Goal: Task Accomplishment & Management: Manage account settings

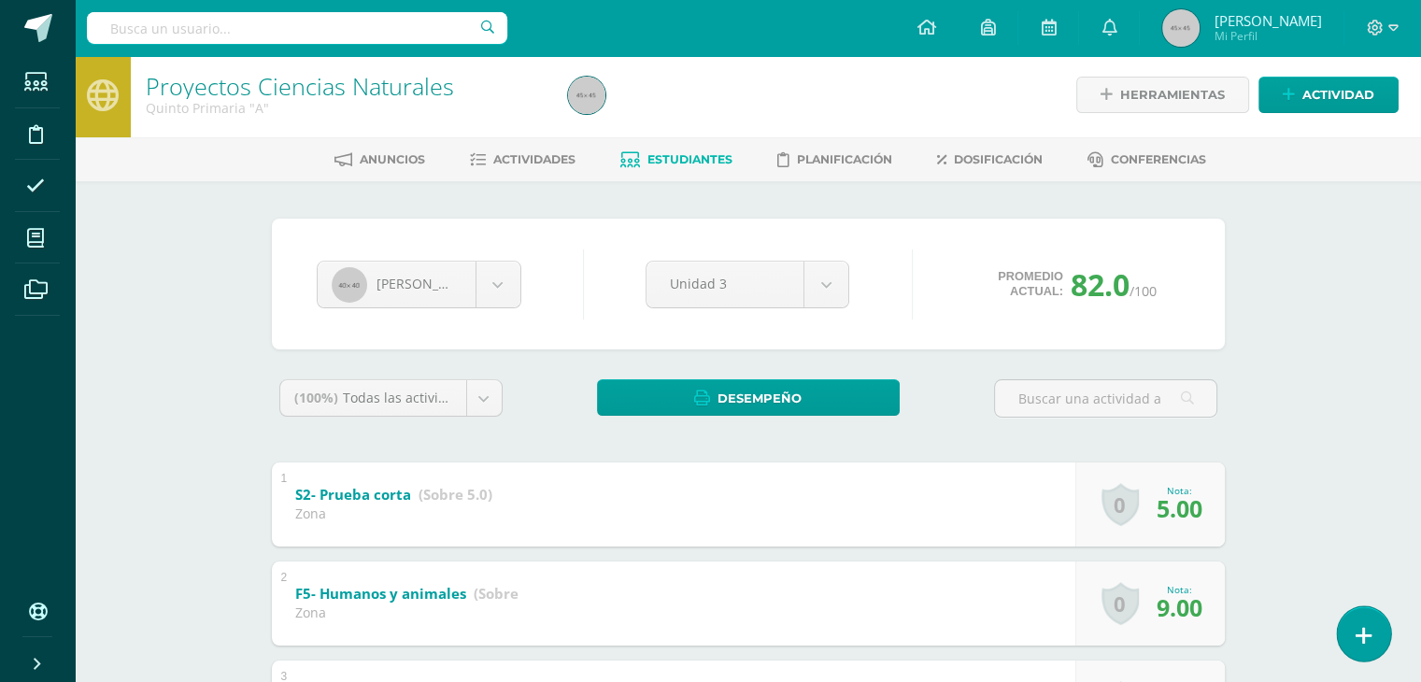
click at [1371, 653] on link at bounding box center [1363, 633] width 53 height 54
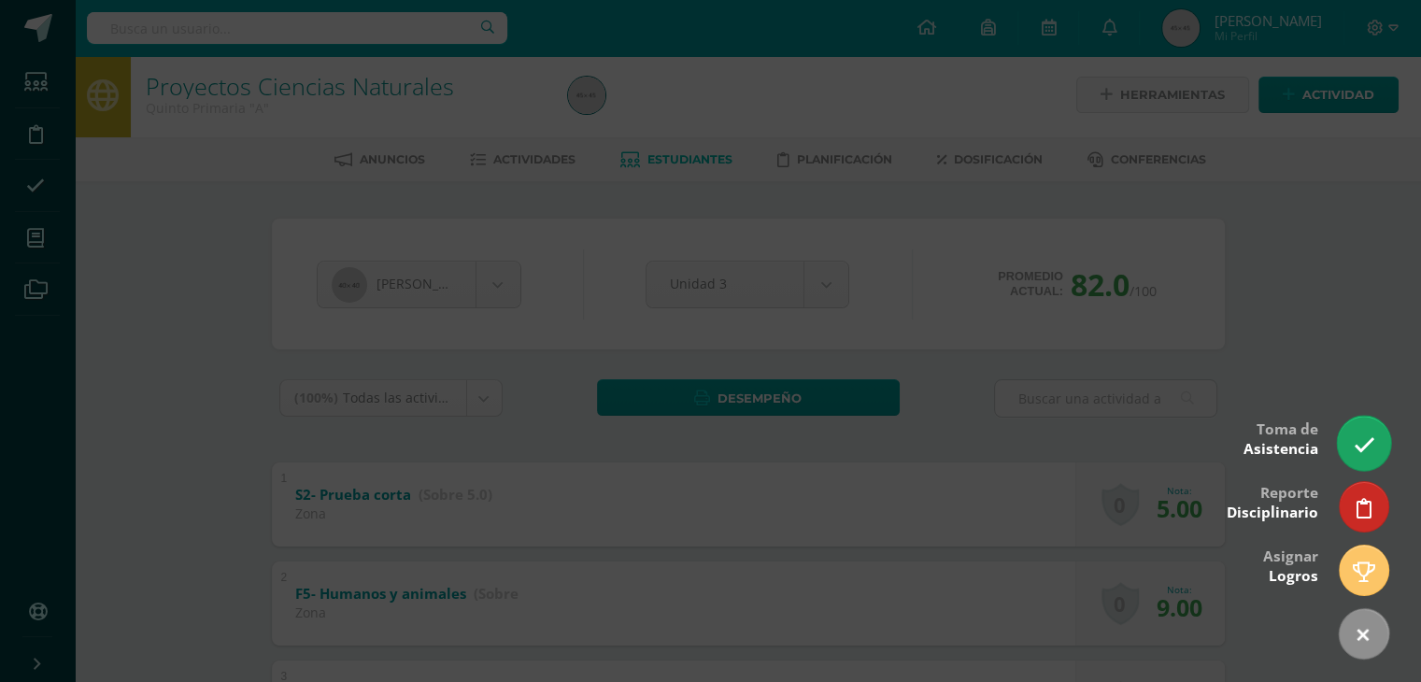
click at [1360, 458] on link at bounding box center [1363, 443] width 53 height 54
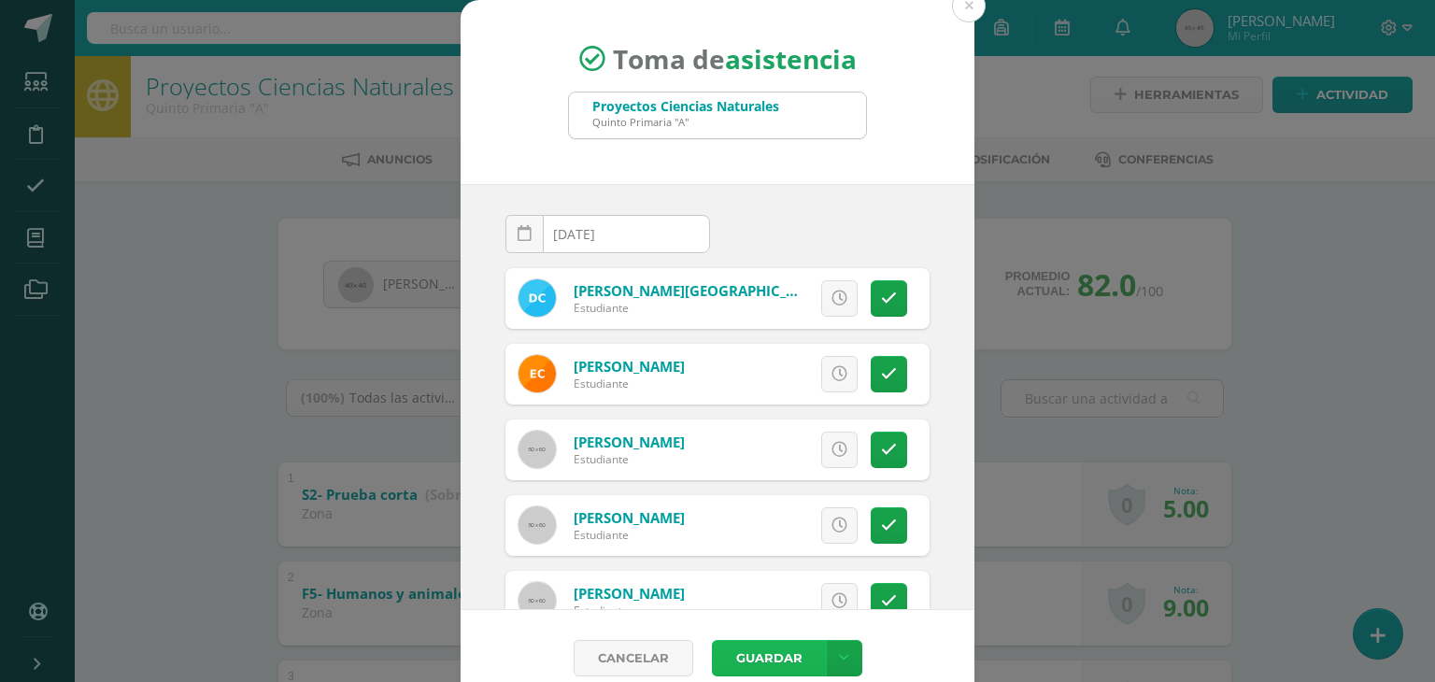
click at [759, 656] on button "Guardar" at bounding box center [769, 658] width 114 height 36
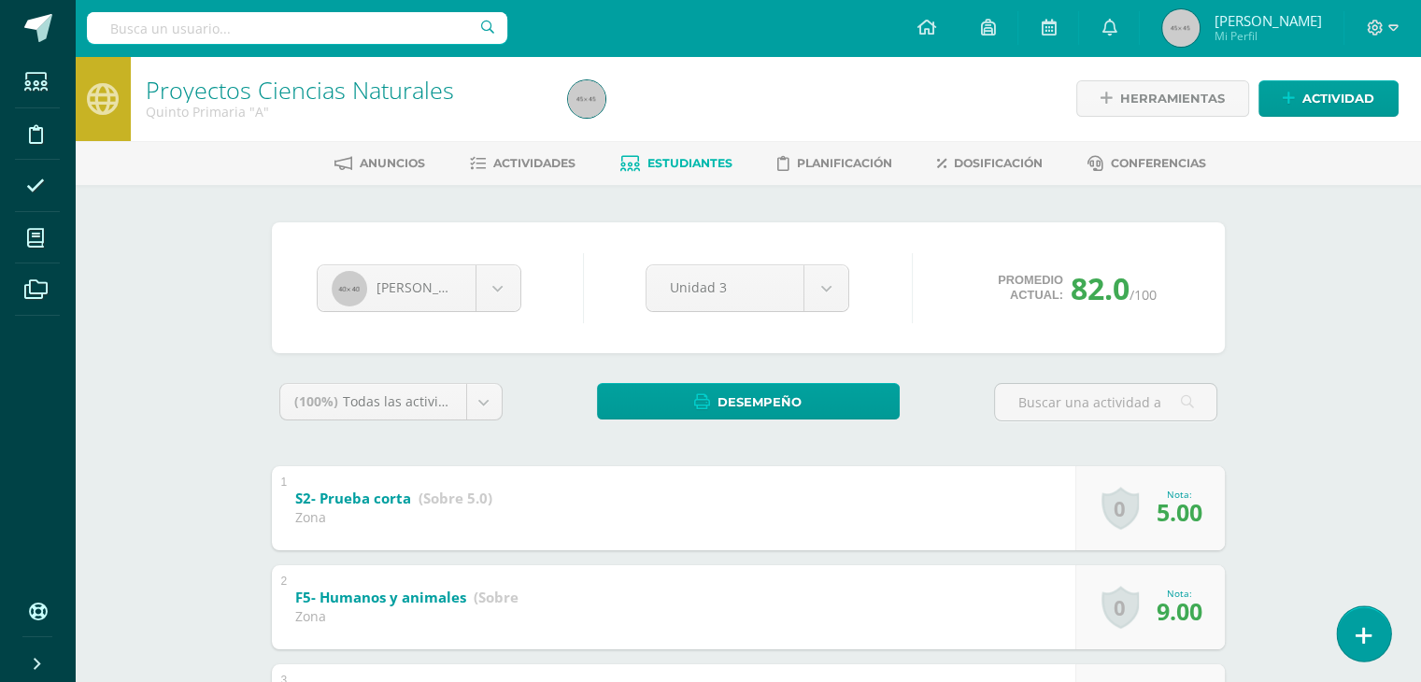
click at [1365, 659] on link at bounding box center [1363, 633] width 53 height 54
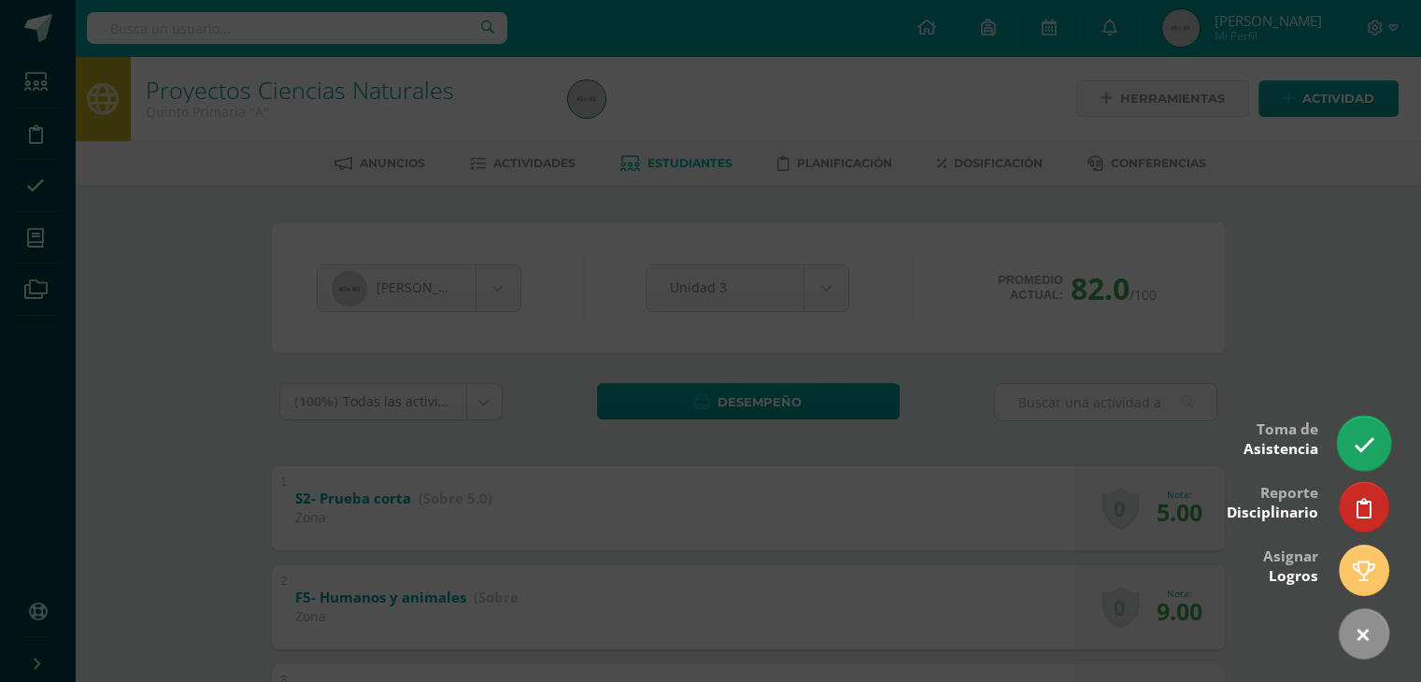
click at [1366, 461] on link at bounding box center [1363, 443] width 53 height 54
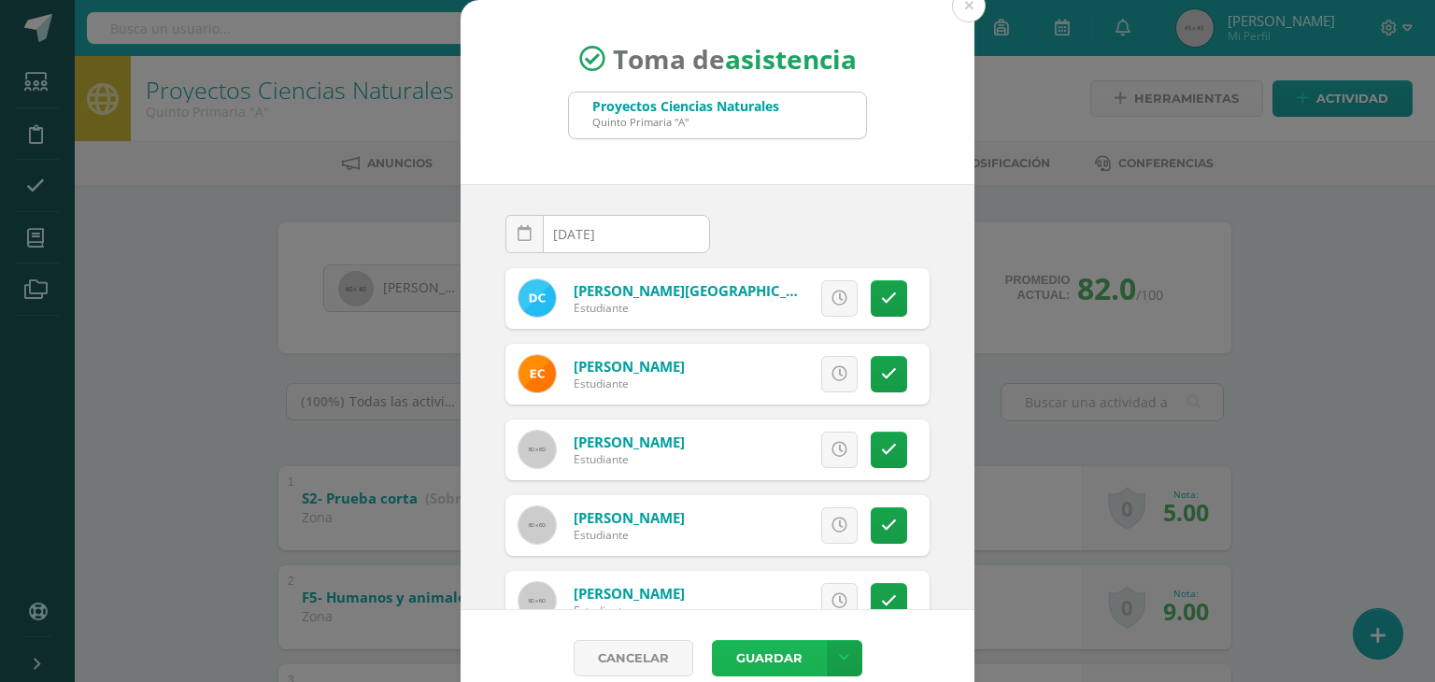
click at [746, 654] on button "Guardar" at bounding box center [769, 658] width 114 height 36
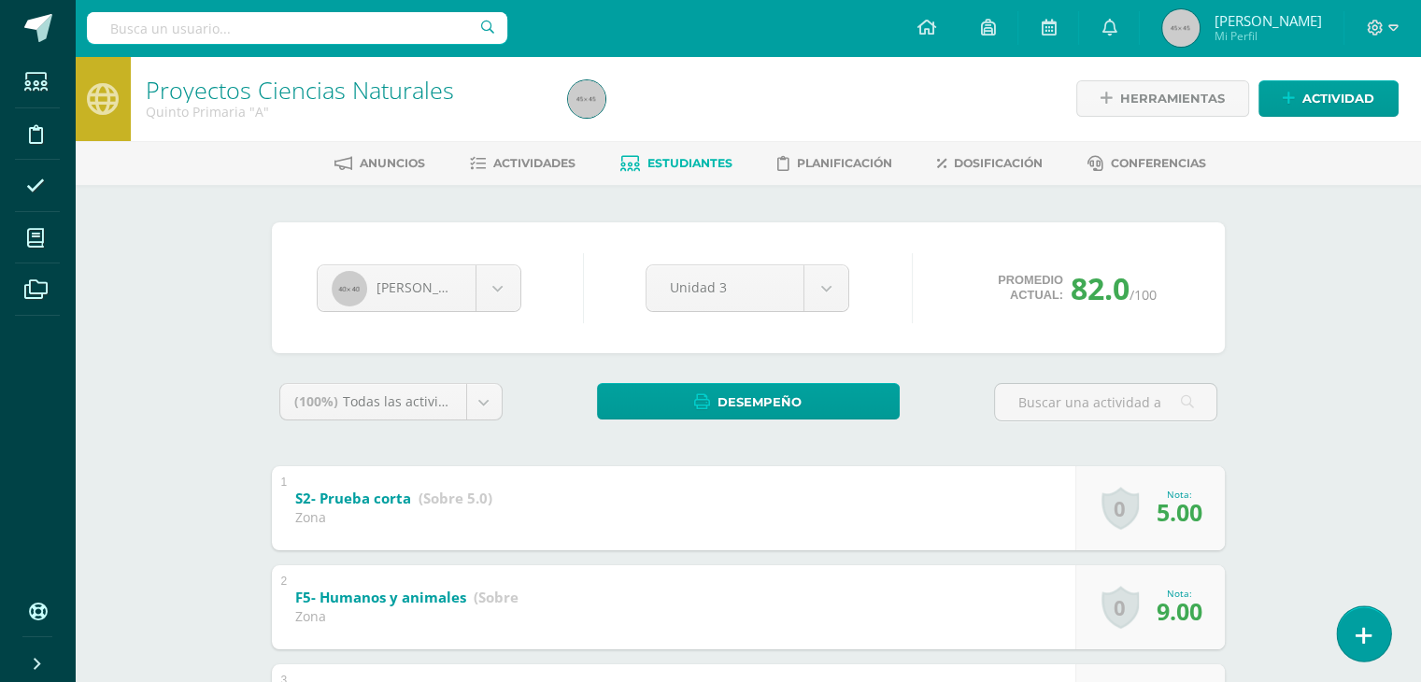
click at [1365, 651] on link at bounding box center [1363, 633] width 53 height 54
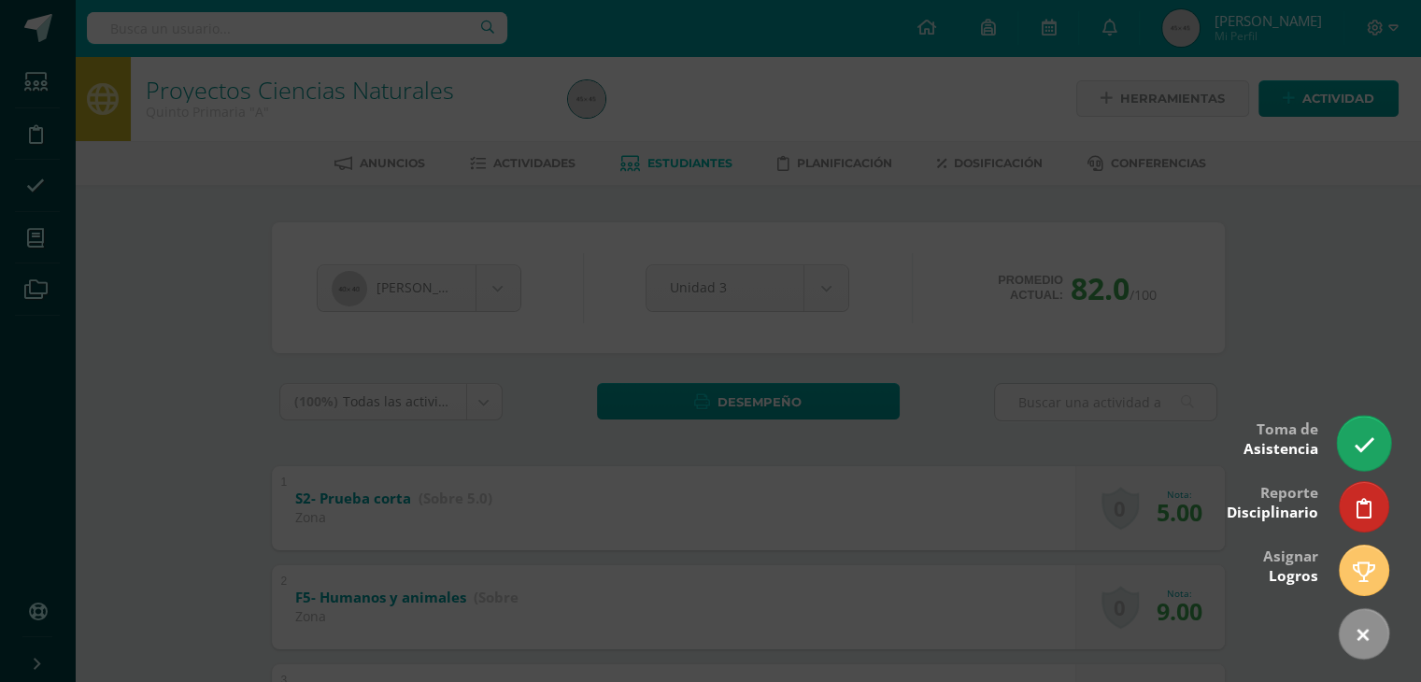
click at [1361, 463] on link at bounding box center [1363, 443] width 53 height 54
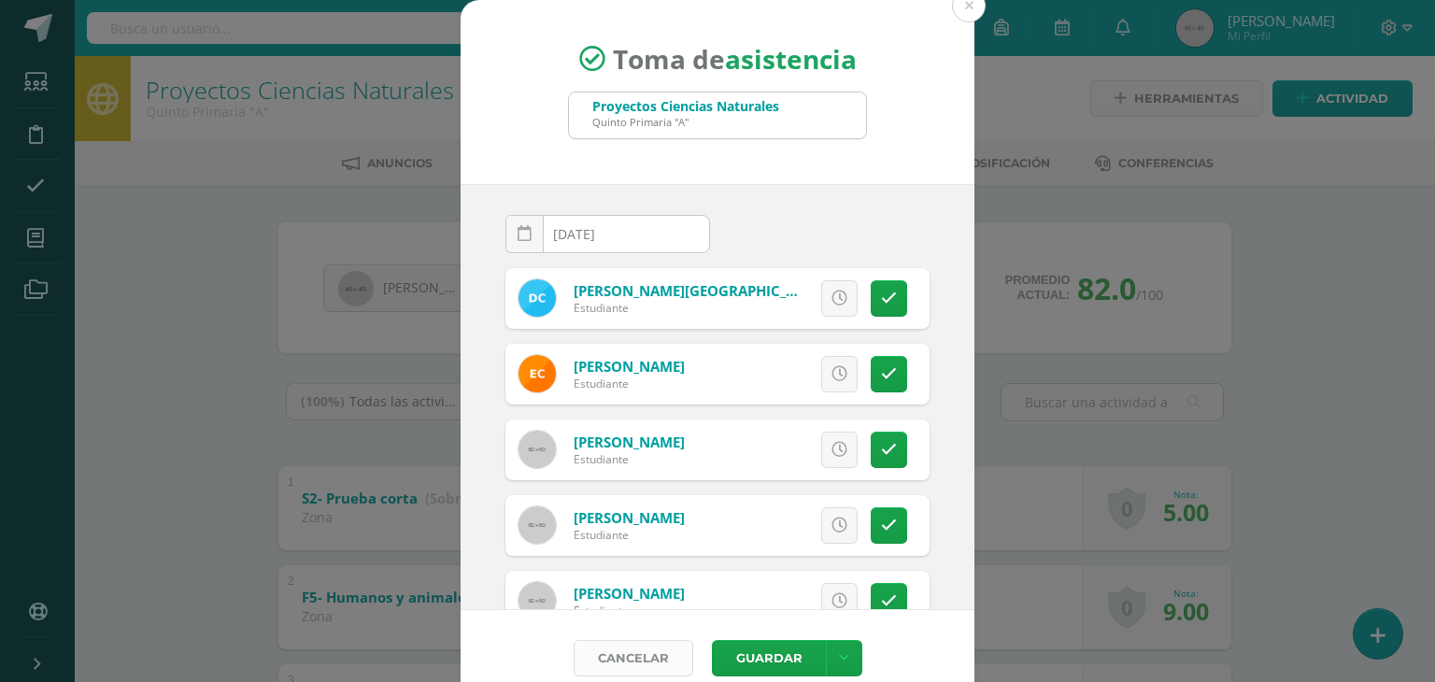
click at [638, 658] on link "Cancelar" at bounding box center [633, 658] width 120 height 36
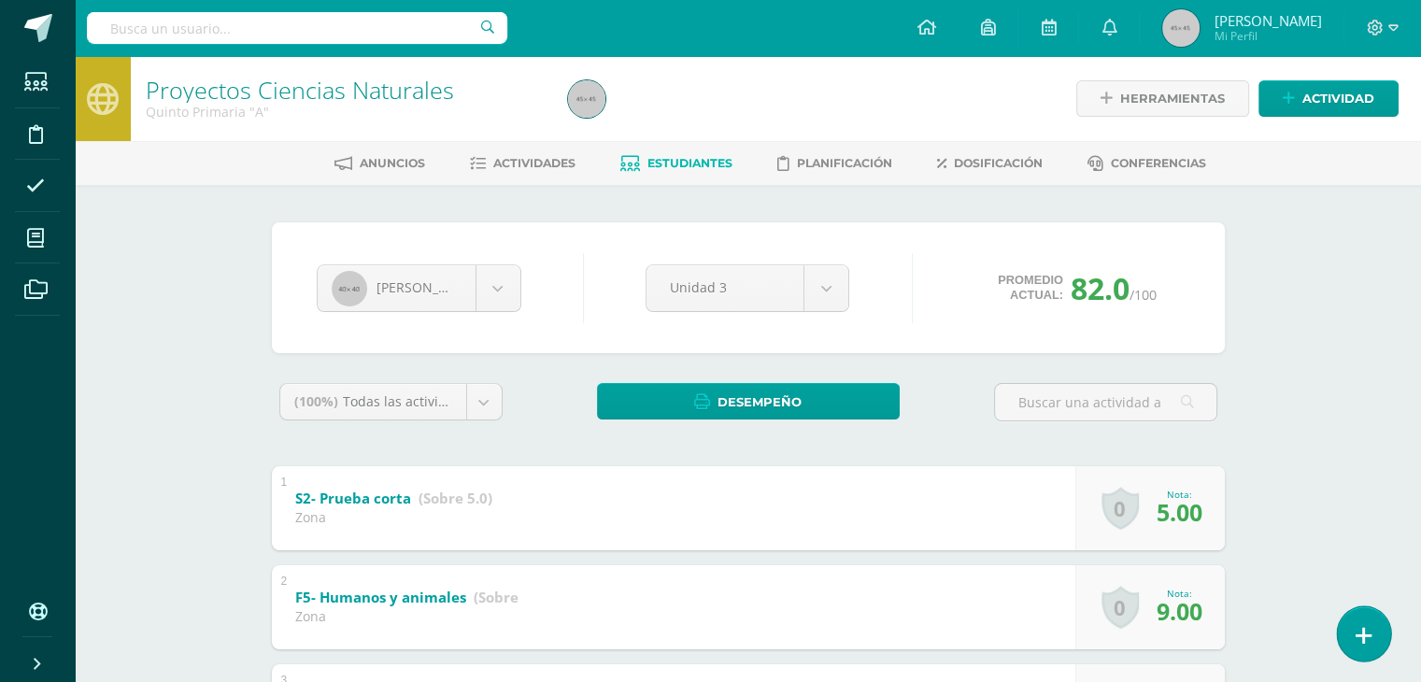
click at [1370, 655] on link at bounding box center [1363, 633] width 53 height 54
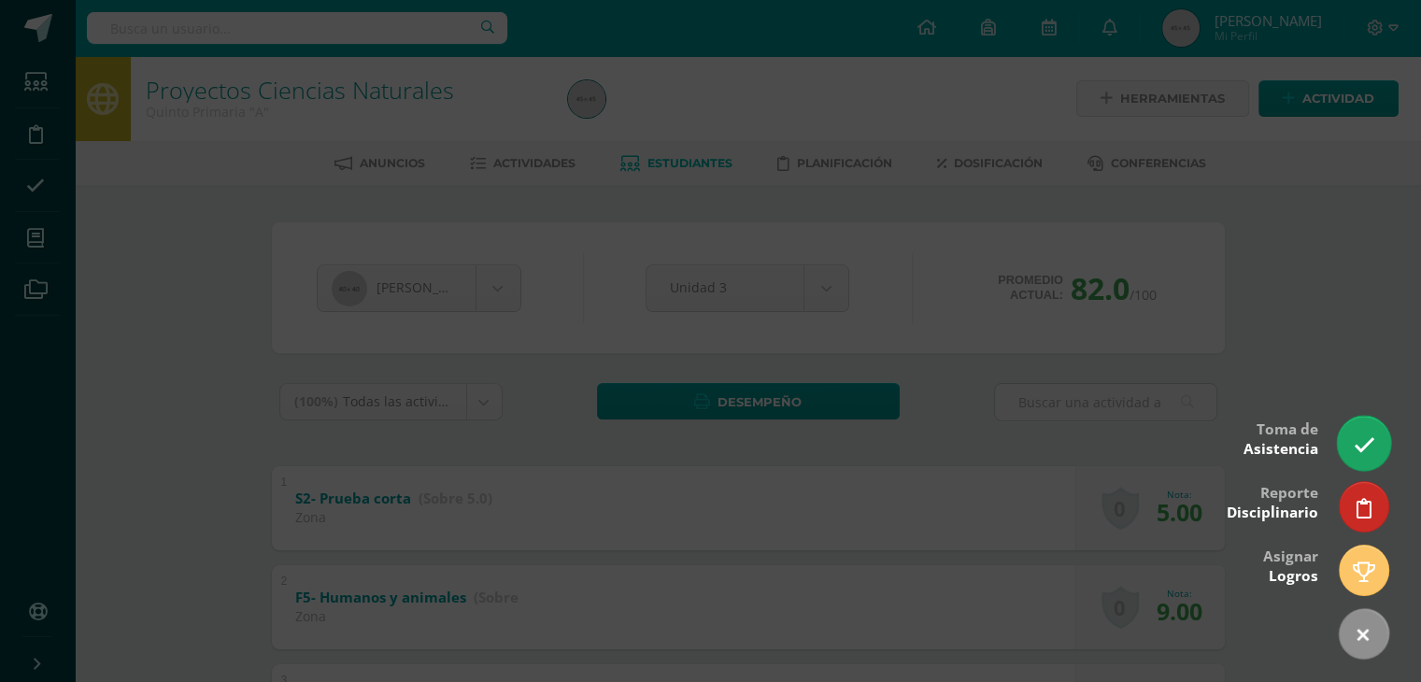
click at [1372, 455] on icon at bounding box center [1362, 444] width 21 height 21
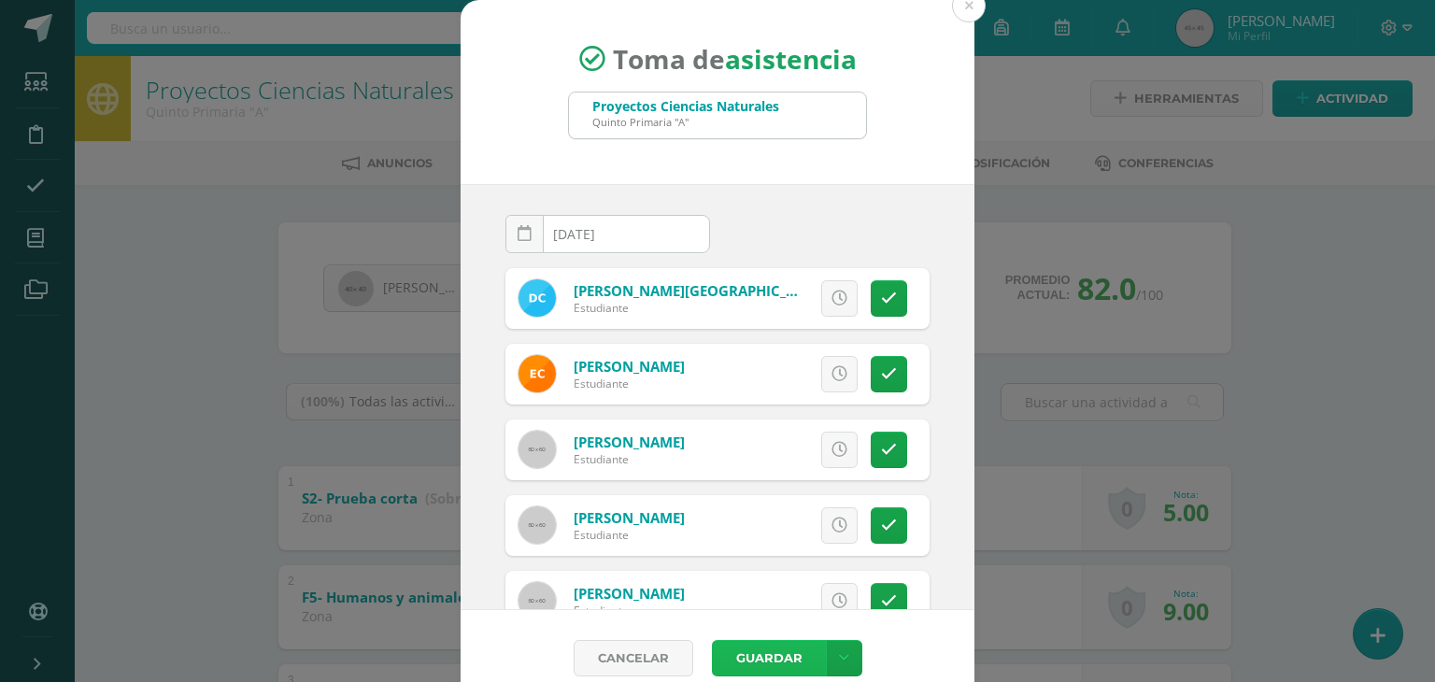
click at [759, 662] on button "Guardar" at bounding box center [769, 658] width 114 height 36
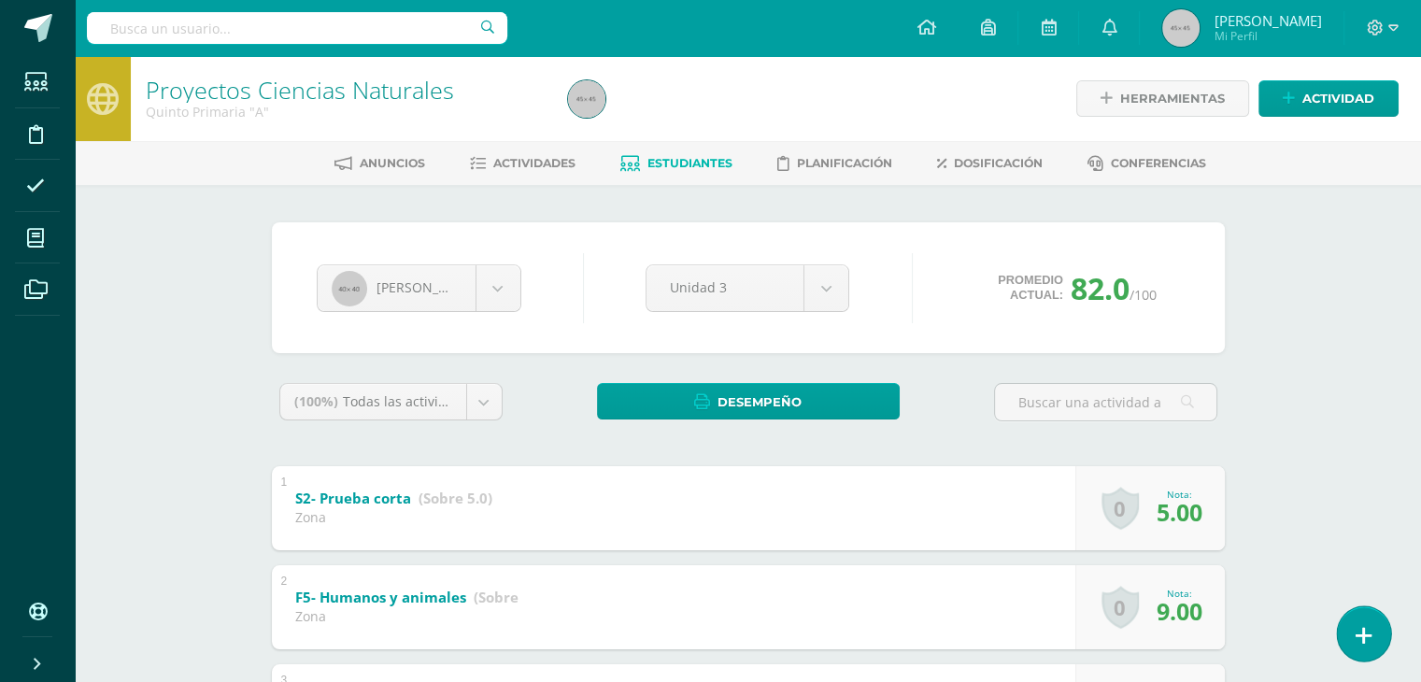
click at [1365, 644] on icon at bounding box center [1363, 635] width 17 height 21
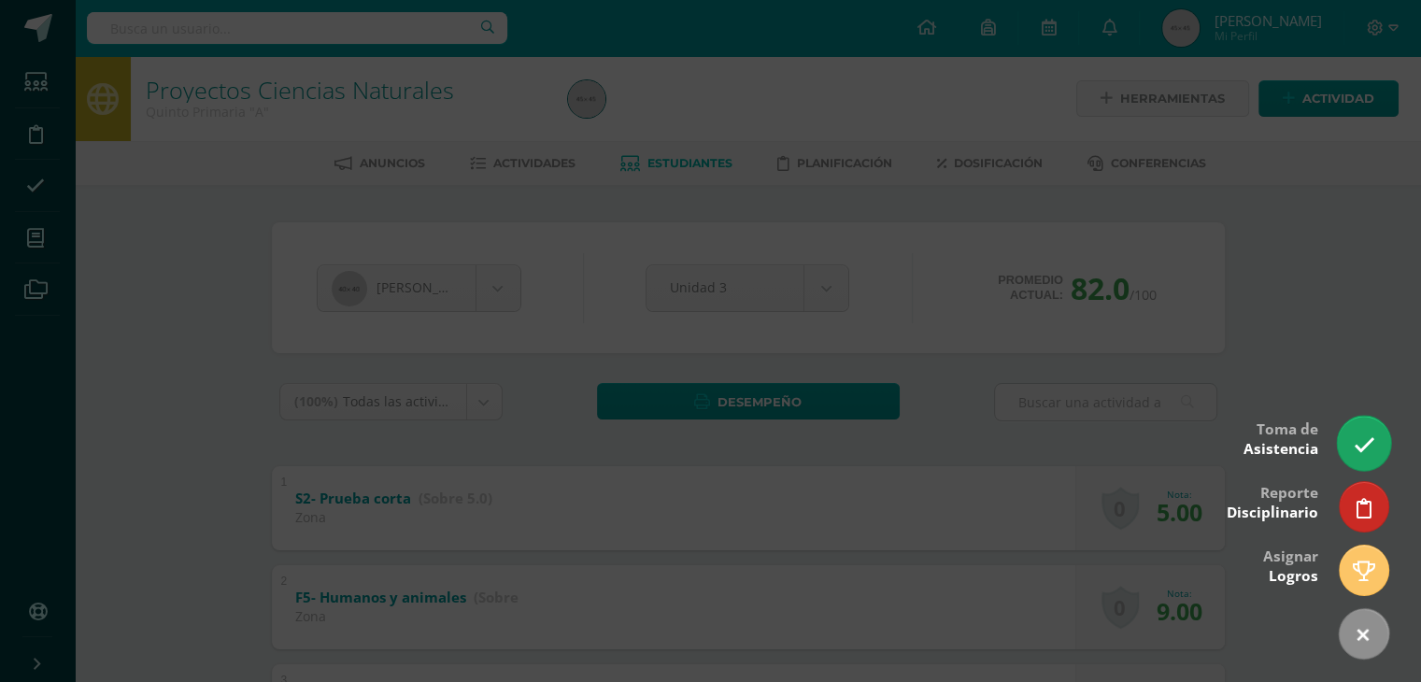
click at [1362, 457] on link at bounding box center [1363, 443] width 53 height 54
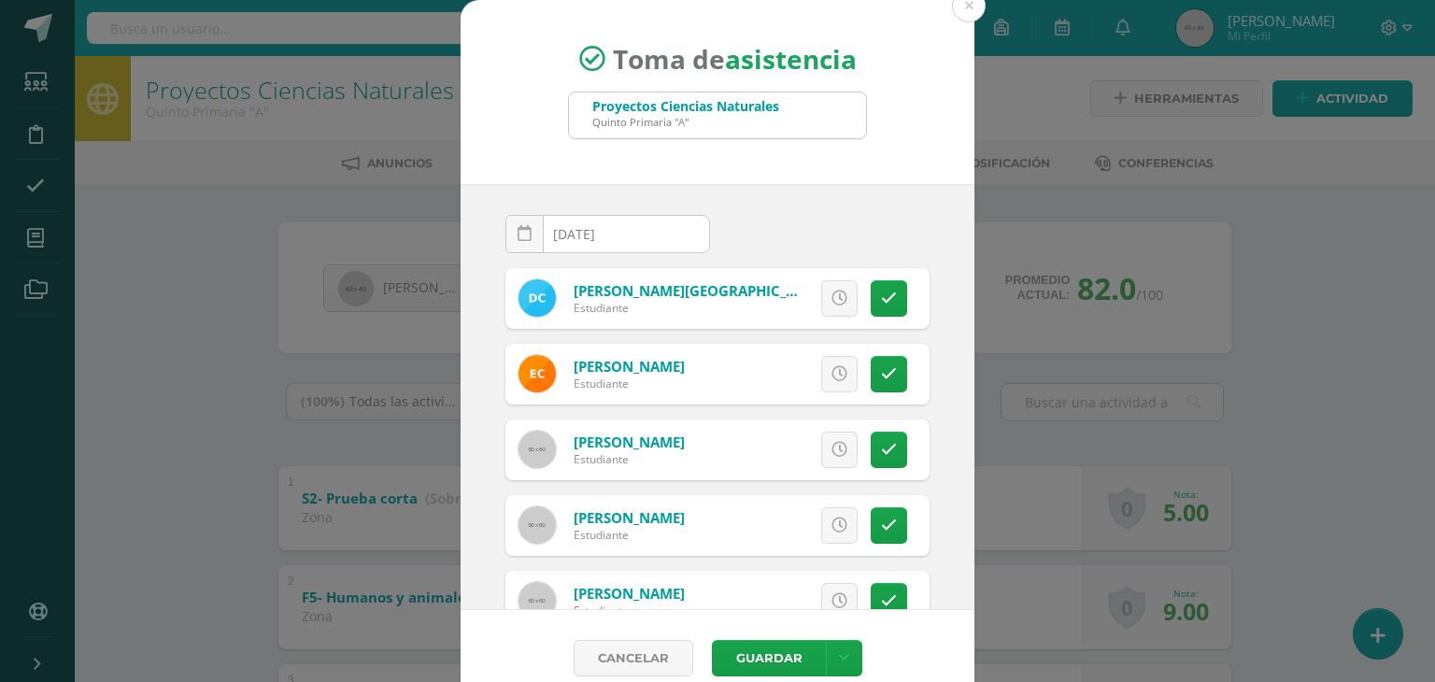
click at [725, 109] on div "Proyectos Ciencias Naturales" at bounding box center [685, 106] width 187 height 18
click at [878, 135] on div "Toma de asistencia Proyectos Ciencias Naturales Quinto Primaria "A"" at bounding box center [717, 92] width 514 height 184
click at [960, 7] on button at bounding box center [969, 6] width 34 height 34
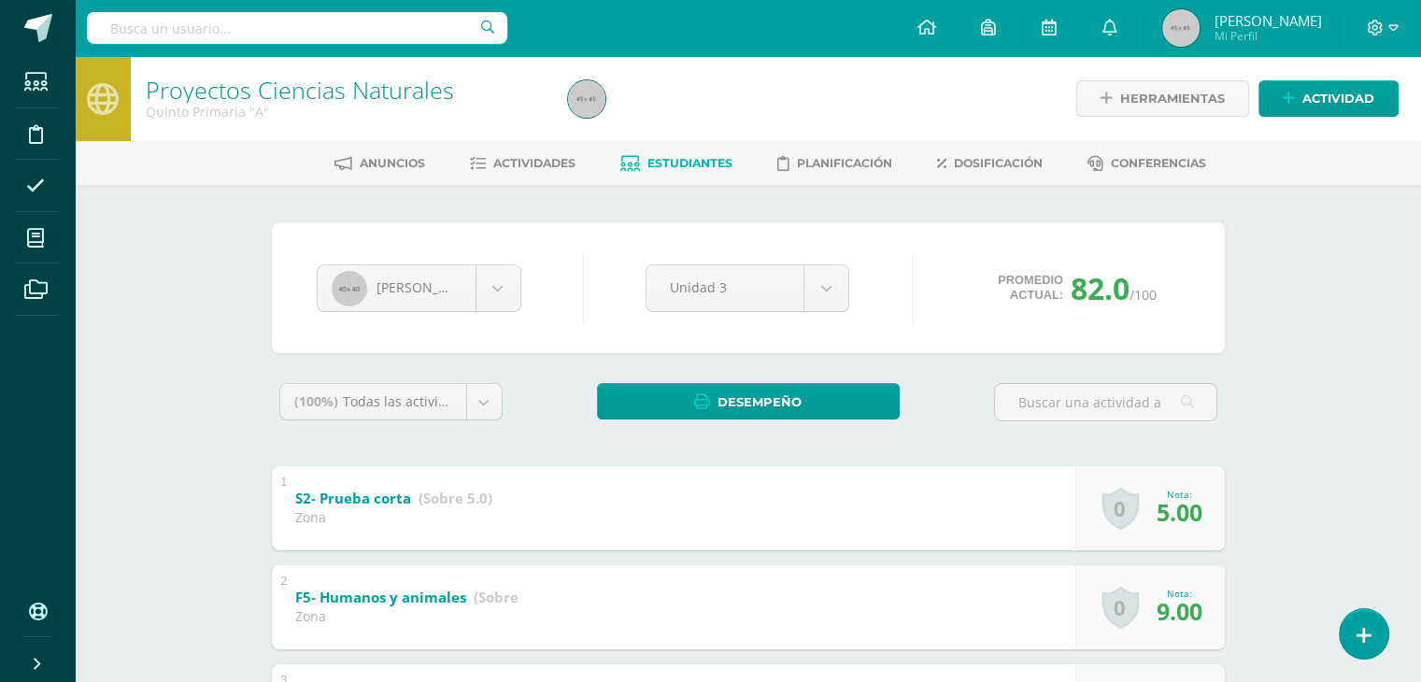
click at [728, 75] on div at bounding box center [775, 98] width 430 height 85
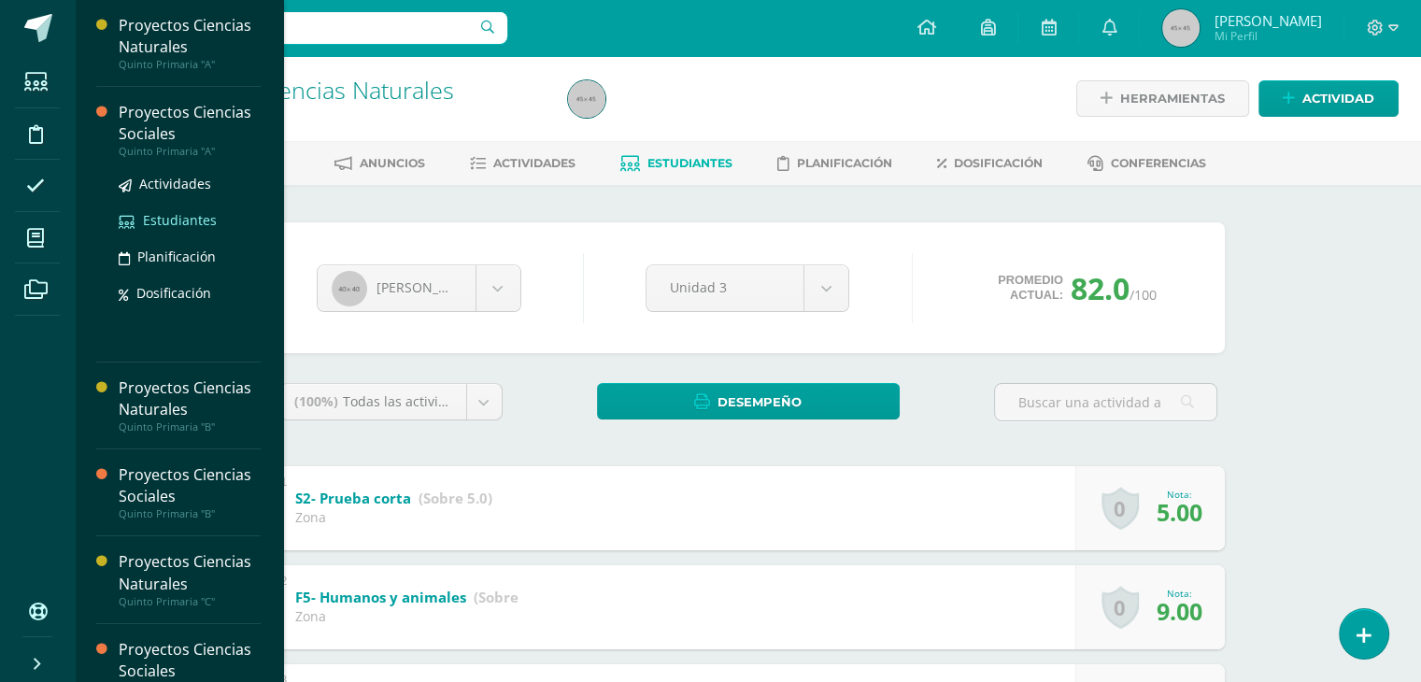
click at [179, 219] on span "Estudiantes" at bounding box center [180, 220] width 74 height 18
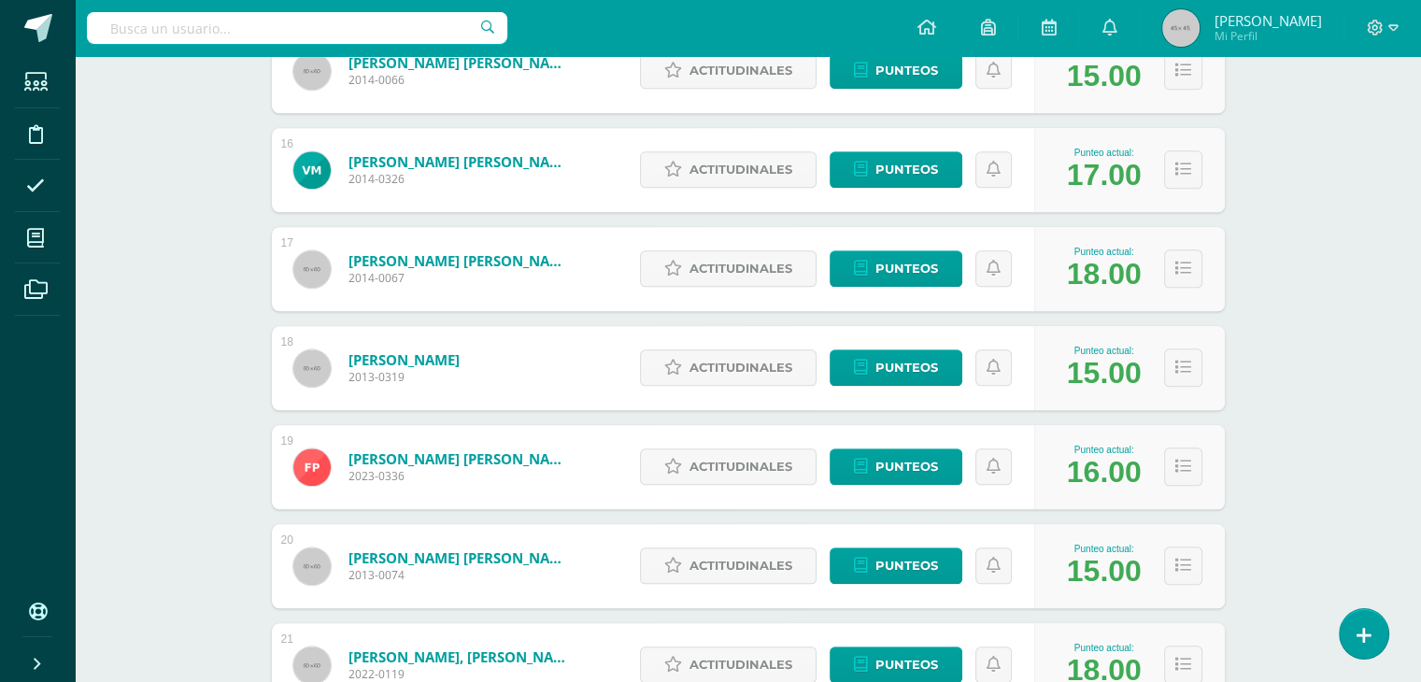
scroll to position [1775, 0]
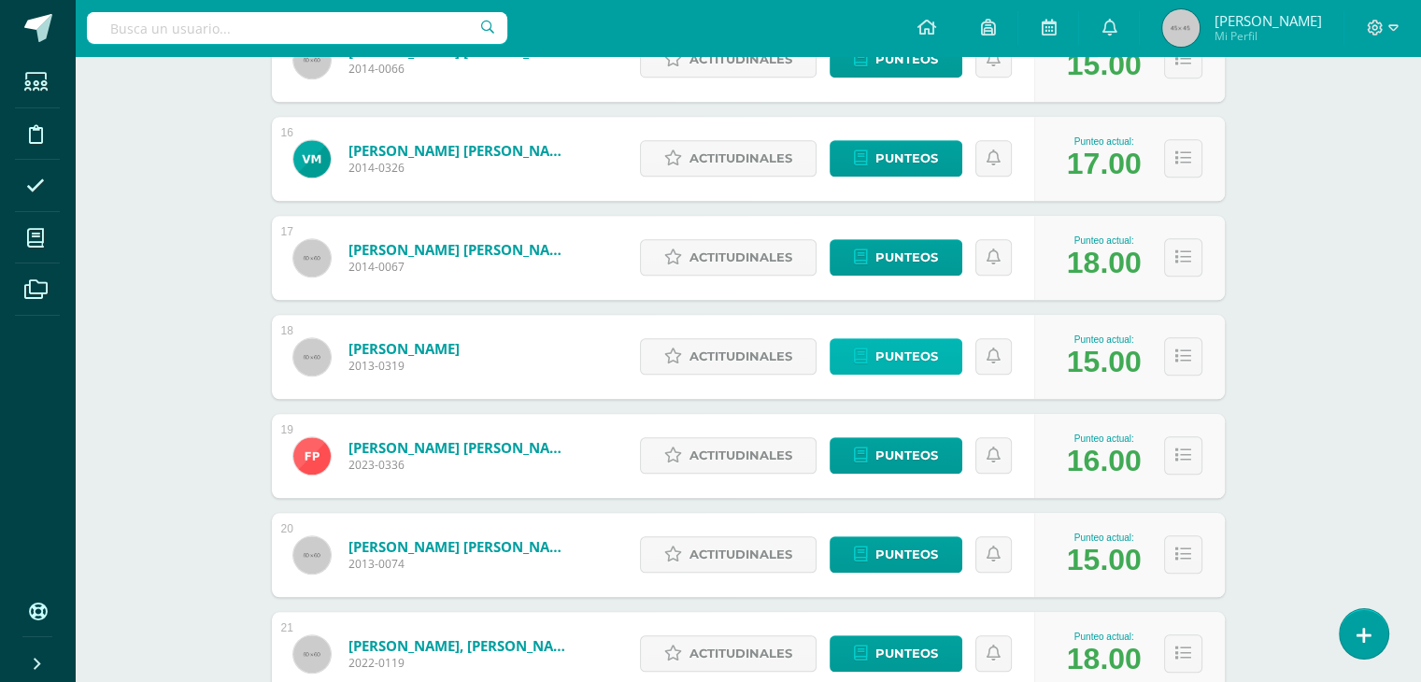
click at [894, 360] on span "Punteos" at bounding box center [906, 356] width 63 height 35
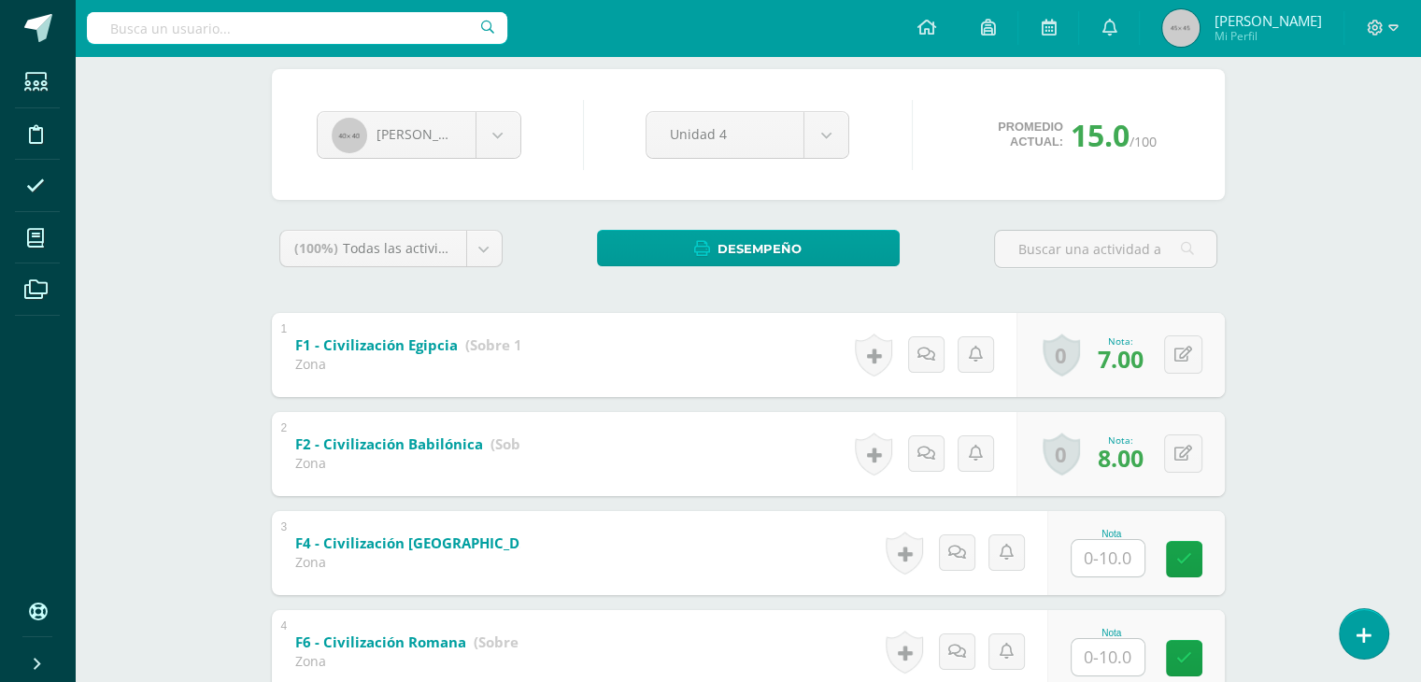
scroll to position [149, 0]
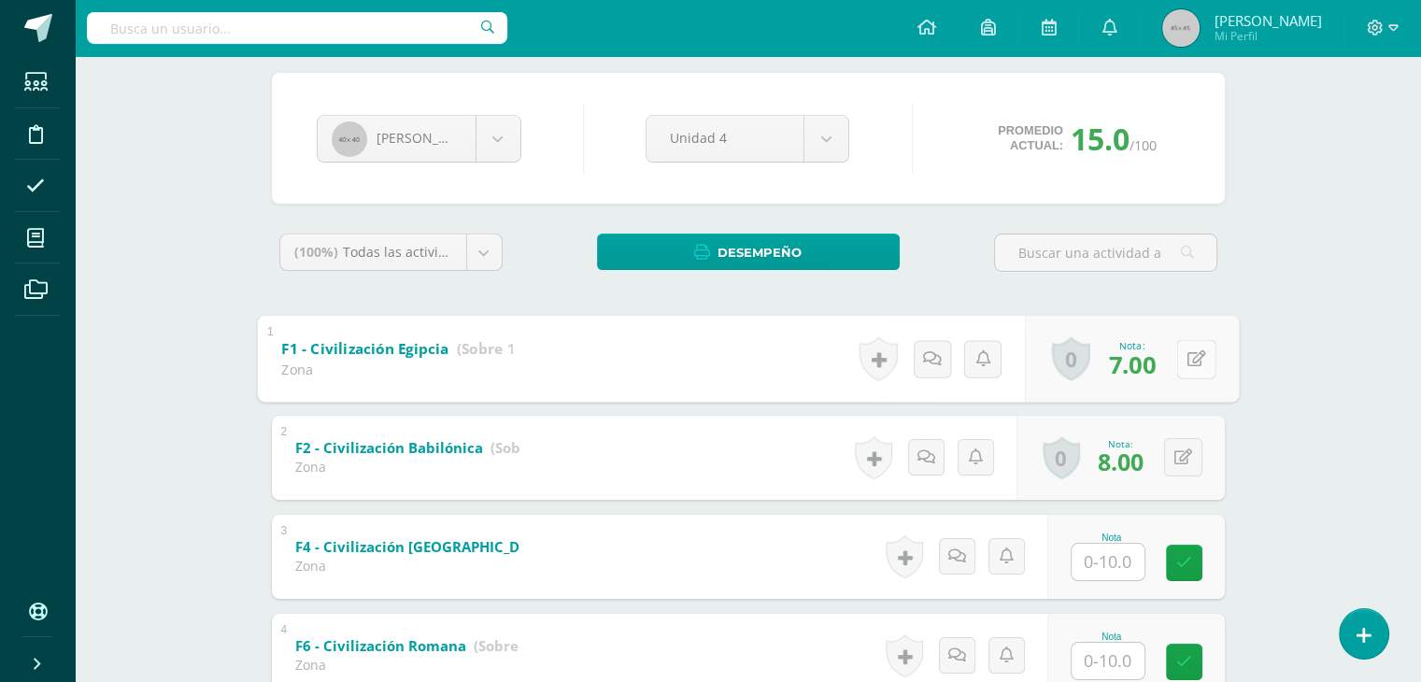
click at [1186, 358] on icon at bounding box center [1195, 358] width 19 height 16
type input "9"
click at [1151, 358] on icon at bounding box center [1146, 365] width 17 height 16
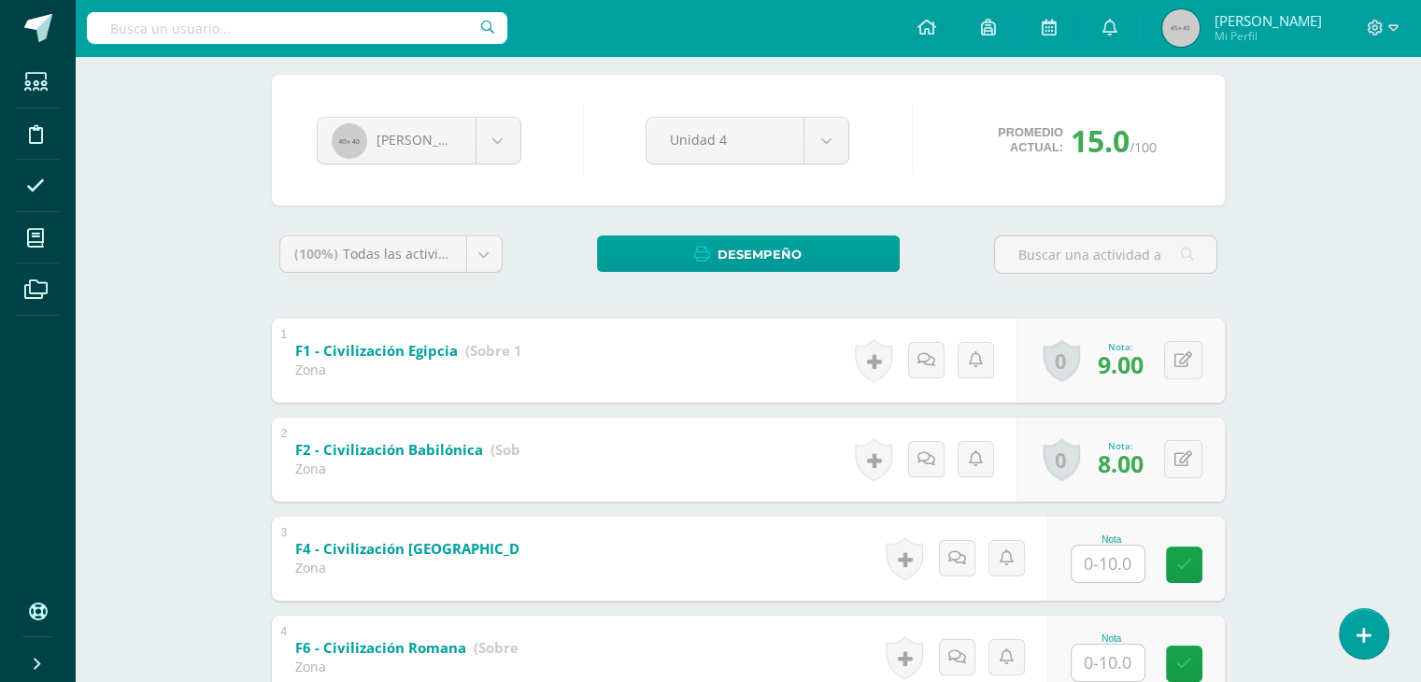
scroll to position [146, 0]
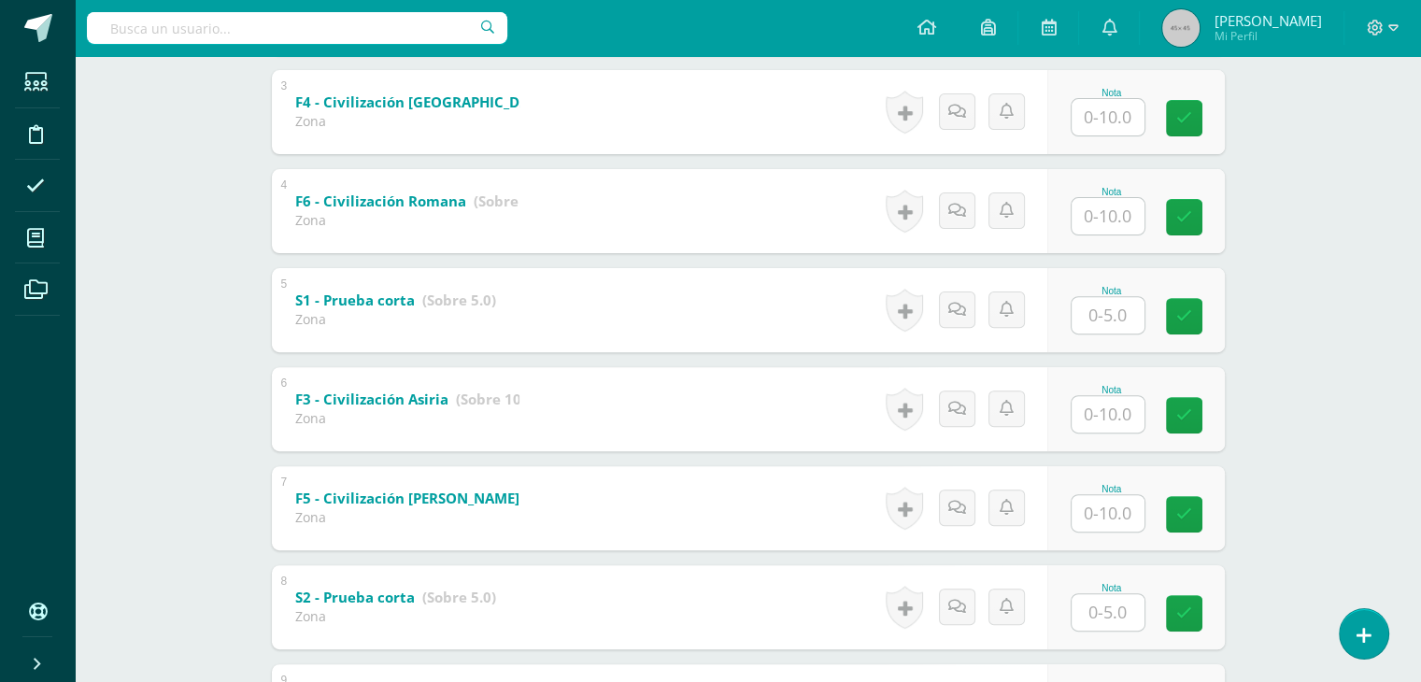
scroll to position [587, 0]
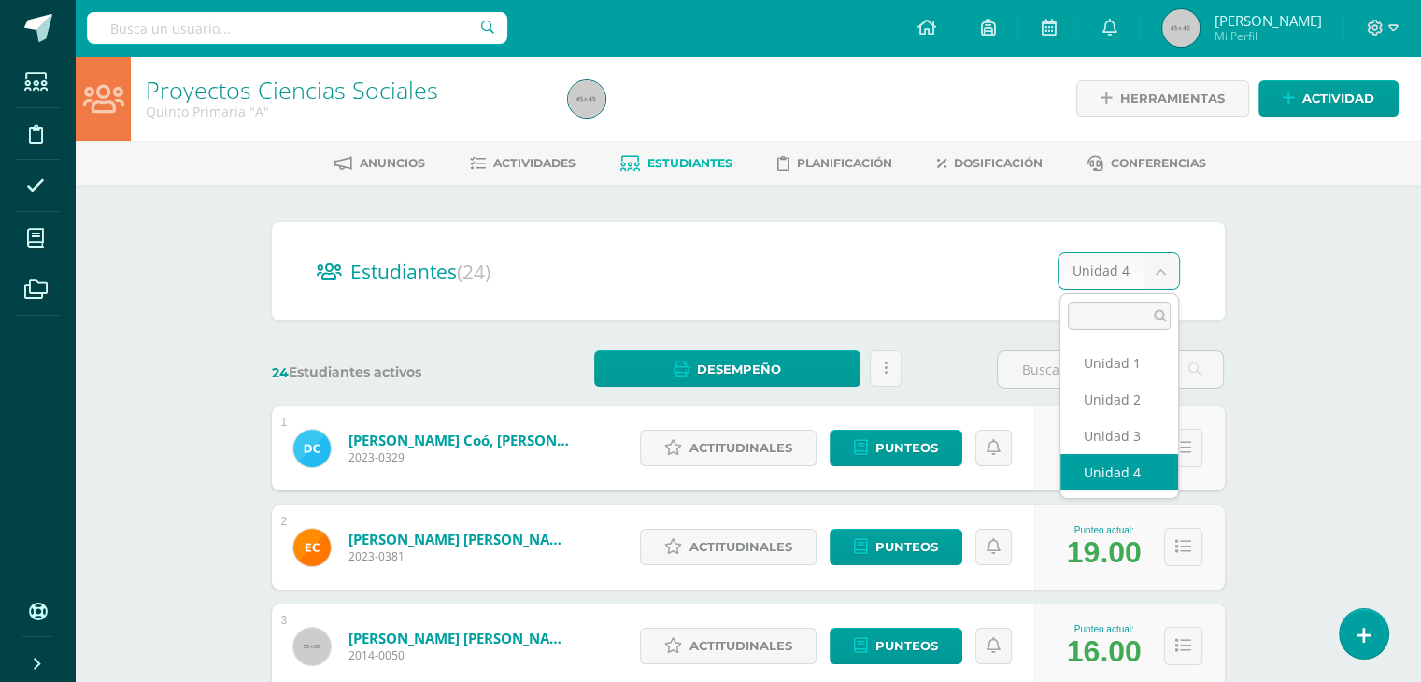
select select "/dashboard/teacher/section/800/students/?unit=30341"
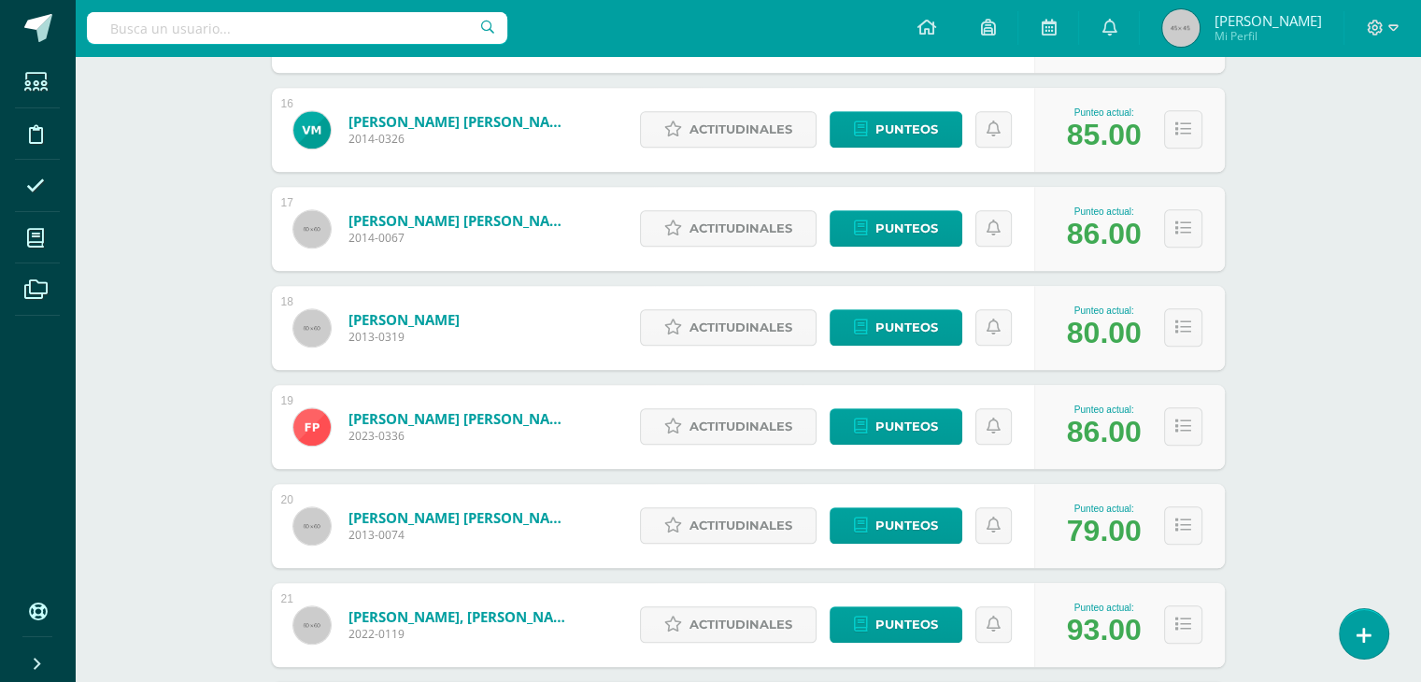
scroll to position [1799, 0]
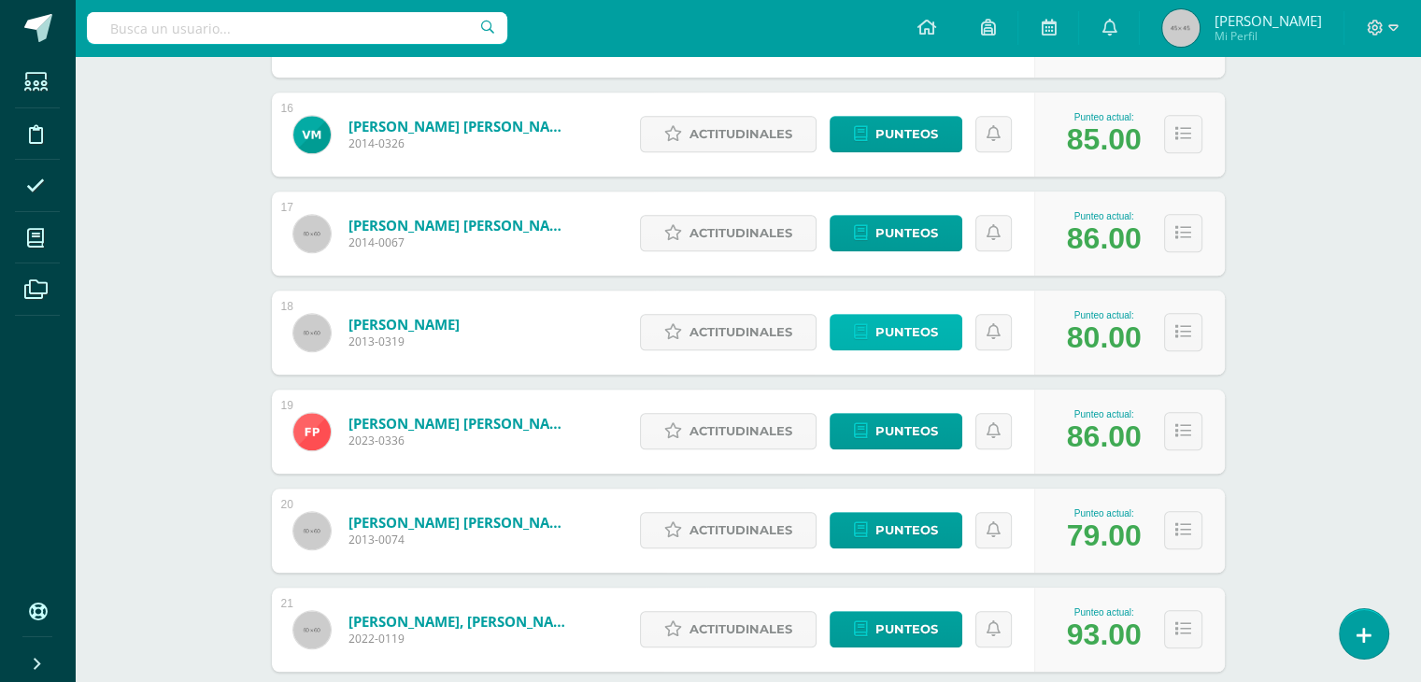
click at [900, 326] on span "Punteos" at bounding box center [906, 332] width 63 height 35
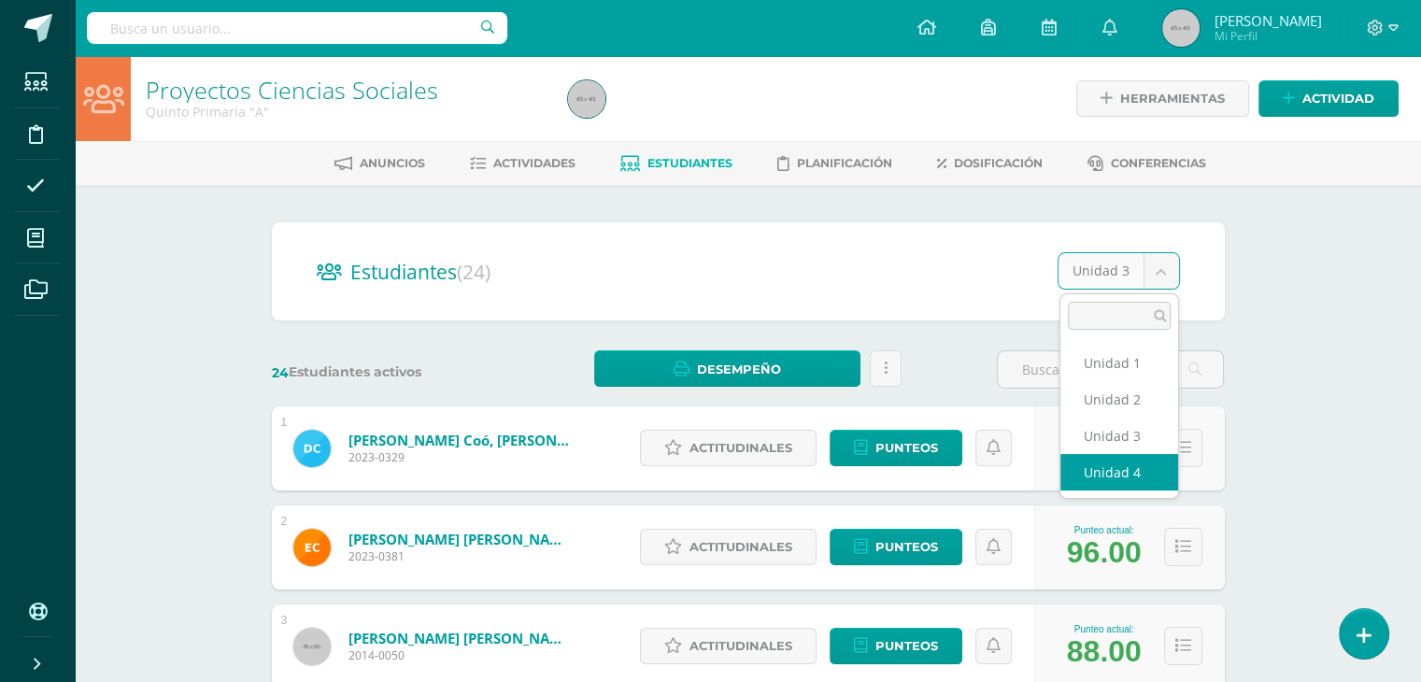
select select "/dashboard/teacher/section/800/students/?unit=30342"
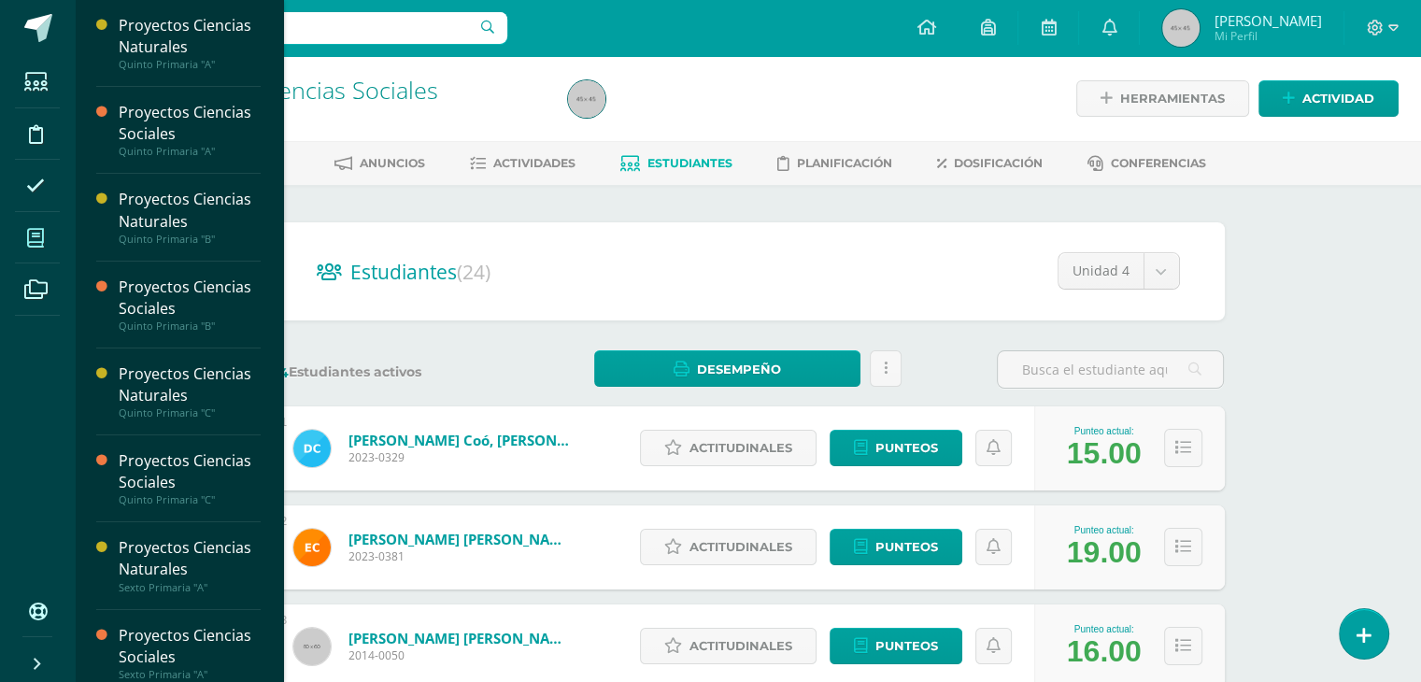
click at [37, 247] on icon at bounding box center [35, 238] width 17 height 19
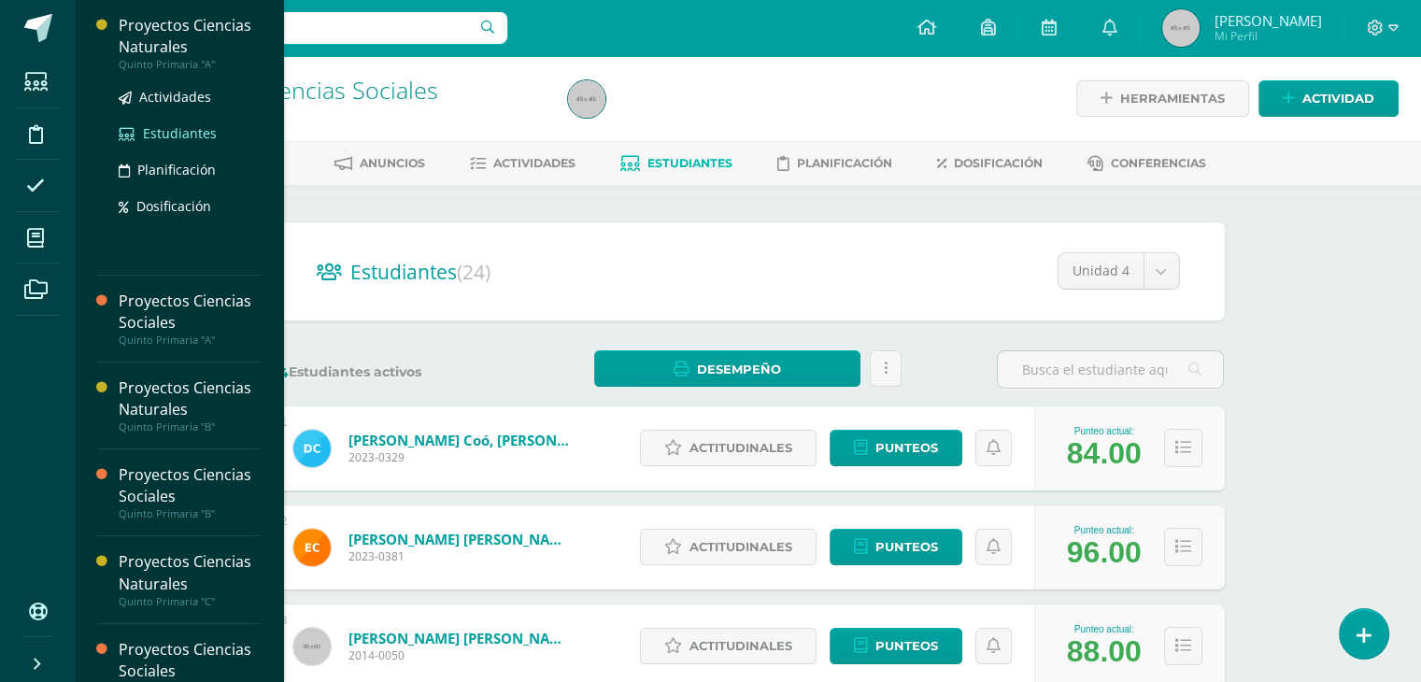
click at [166, 132] on span "Estudiantes" at bounding box center [180, 133] width 74 height 18
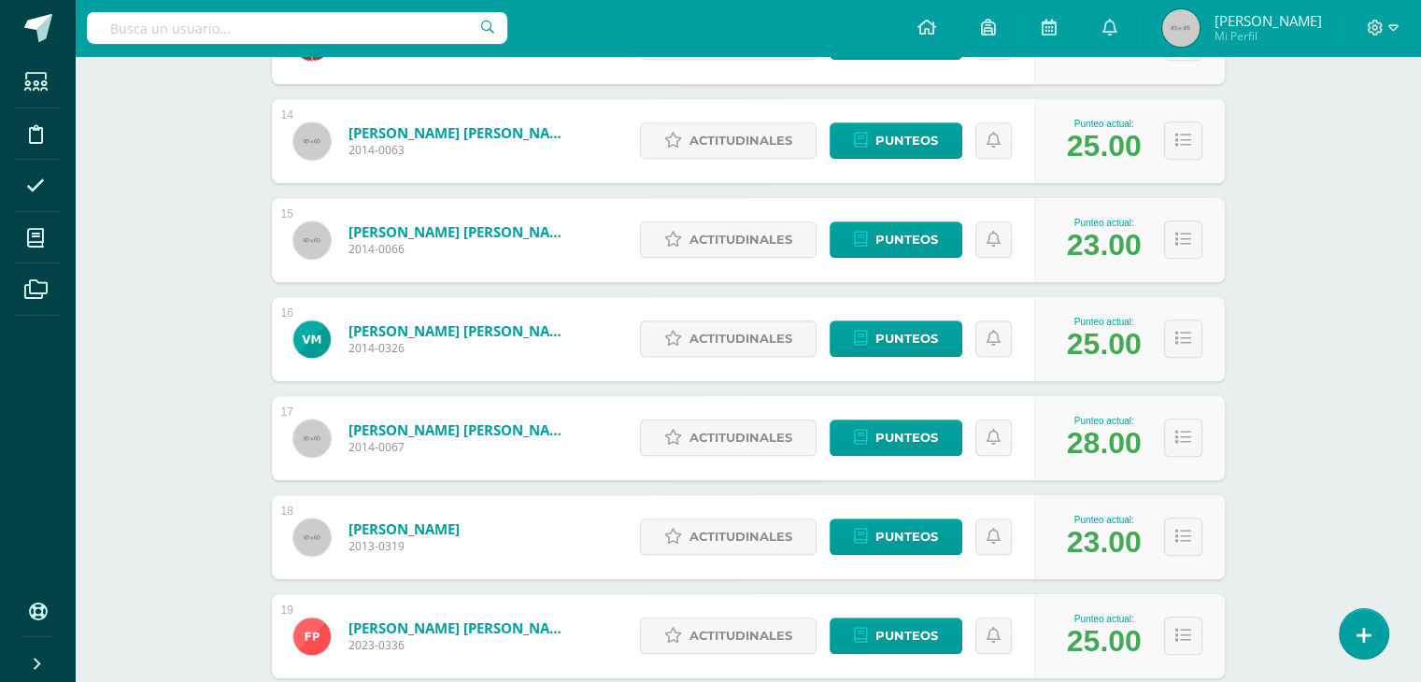
scroll to position [1763, 0]
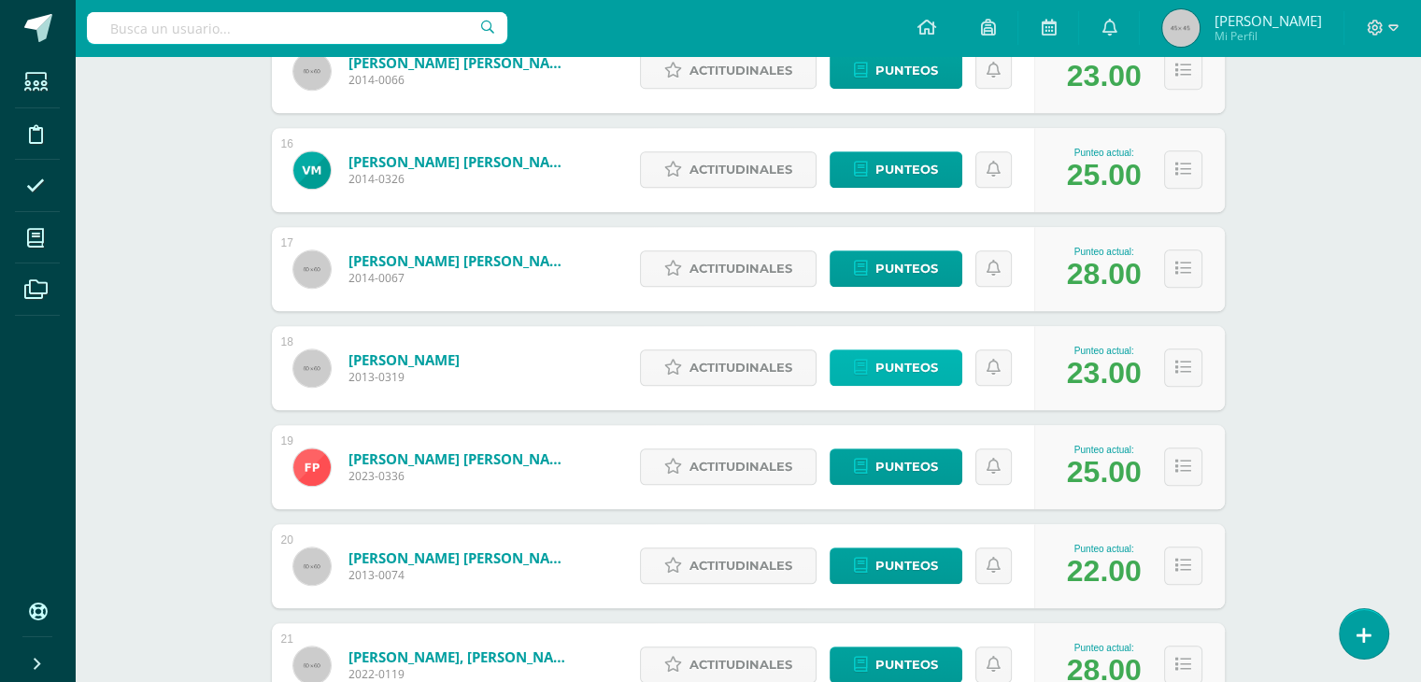
click at [904, 363] on span "Punteos" at bounding box center [906, 367] width 63 height 35
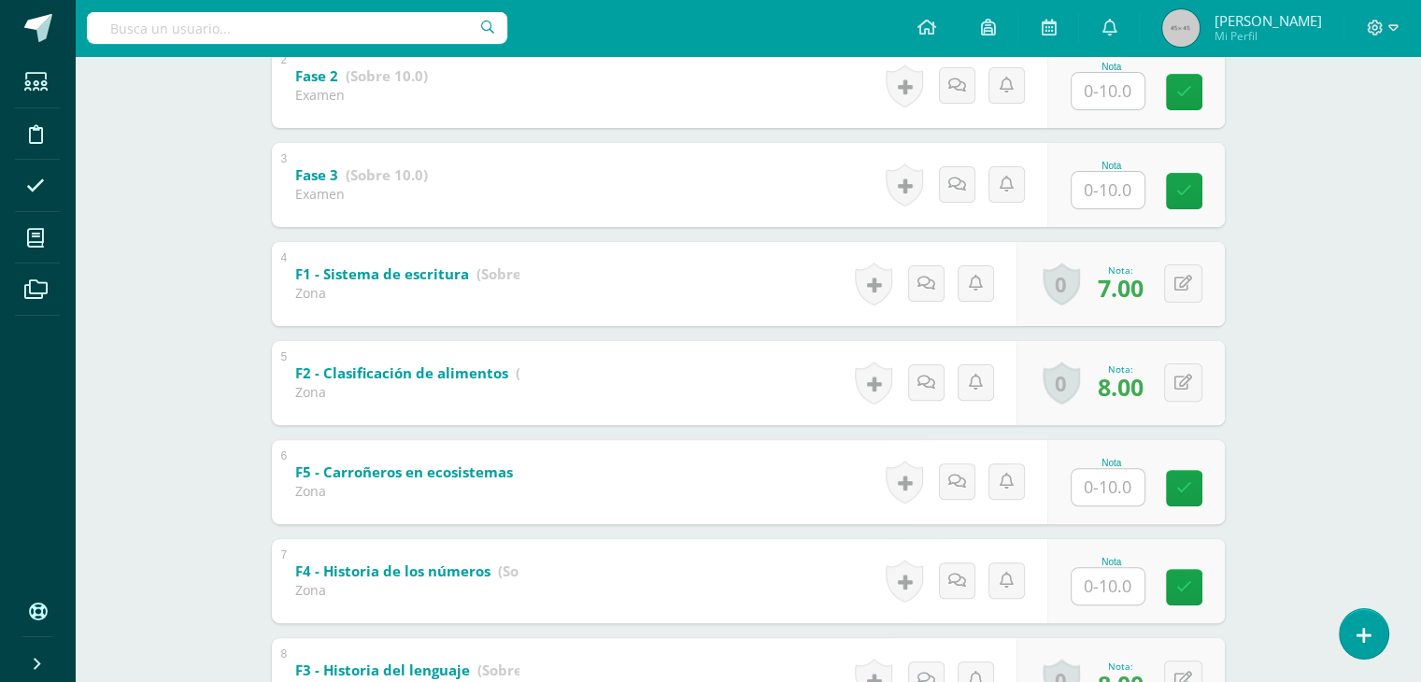
scroll to position [519, 0]
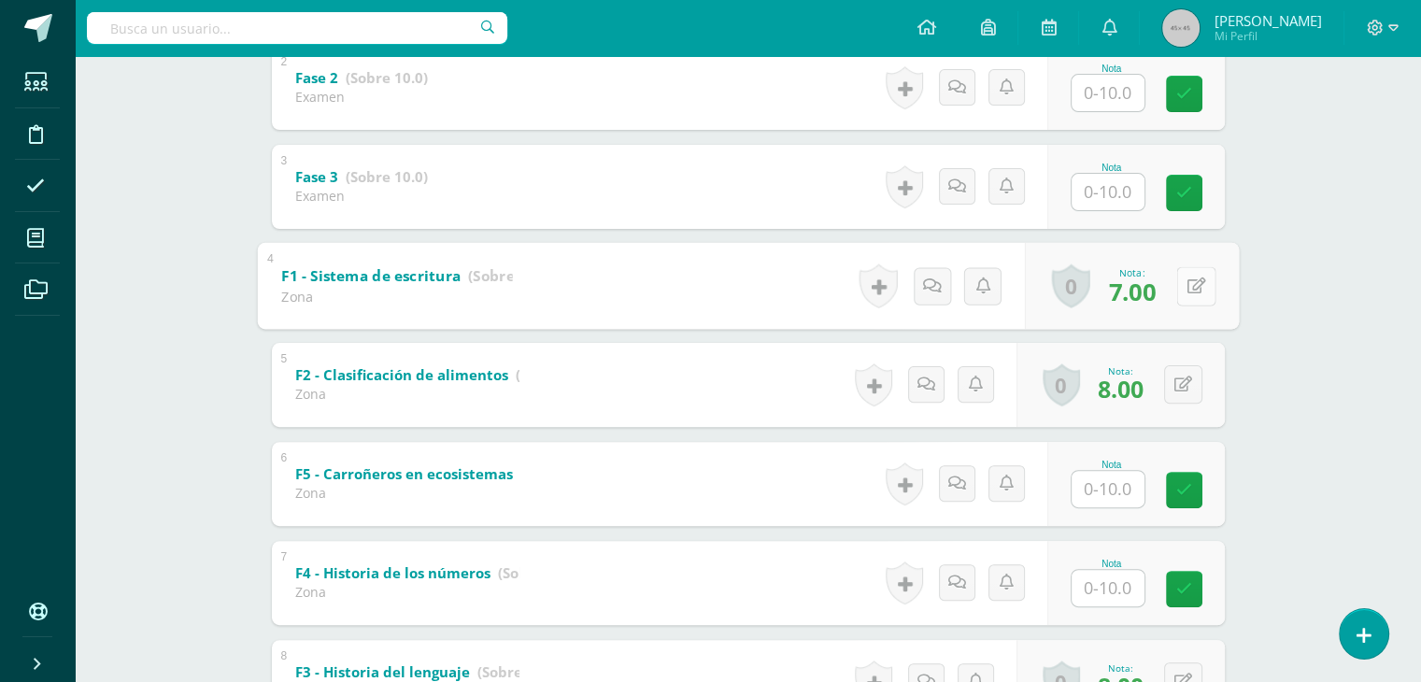
click at [1175, 278] on div "0 [GEOGRAPHIC_DATA] Logros obtenidos Aún no hay logros agregados Nota: 7.00" at bounding box center [1131, 285] width 214 height 87
click at [1175, 278] on div "0 [GEOGRAPHIC_DATA] Logros obtenidos Aún no hay logros agregados Nota: 7.00" at bounding box center [1120, 286] width 208 height 84
click at [1179, 288] on button at bounding box center [1195, 285] width 39 height 39
type input "9"
click at [1139, 291] on icon at bounding box center [1146, 292] width 17 height 16
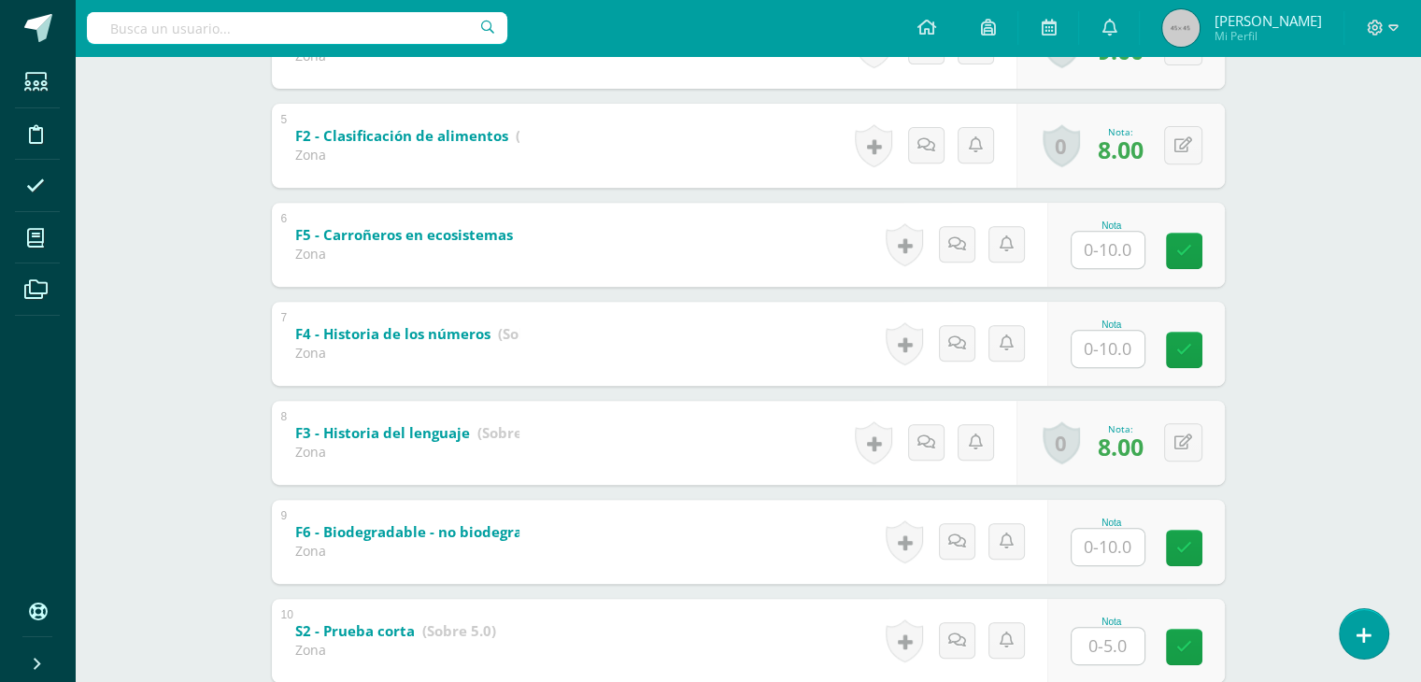
scroll to position [766, 0]
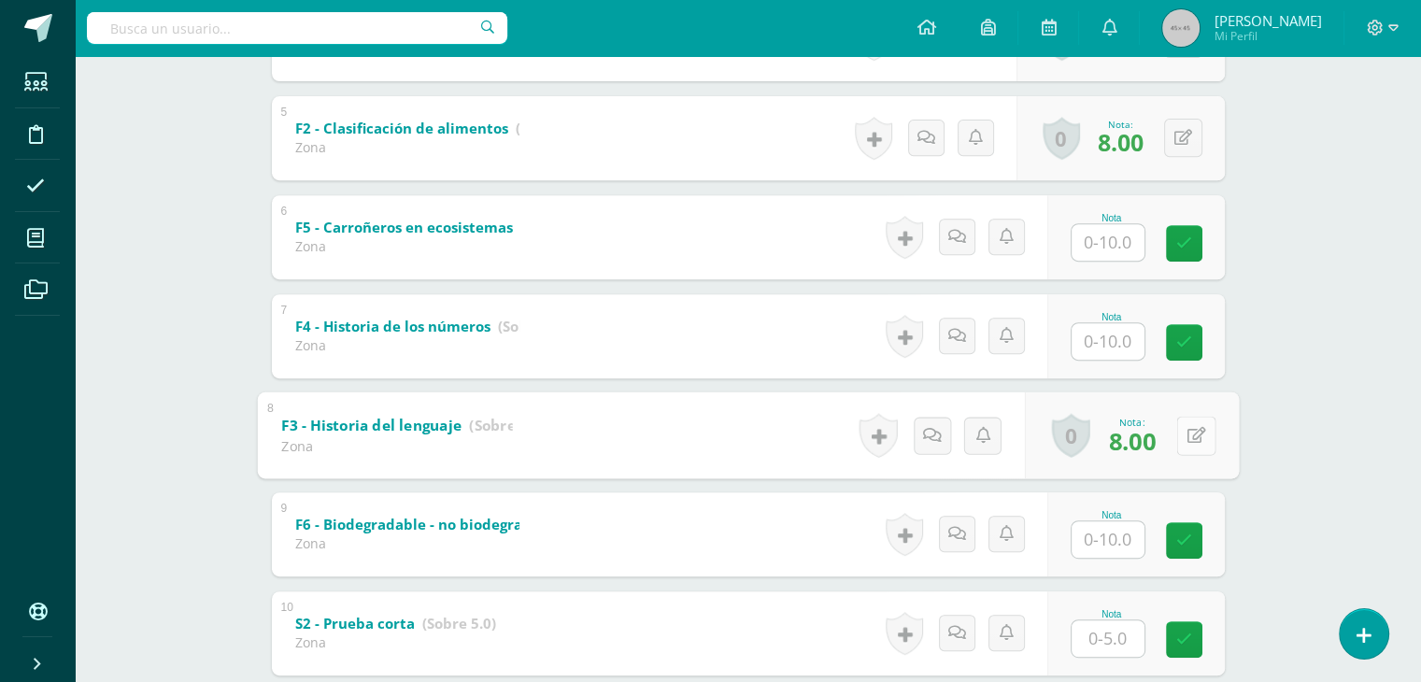
click at [1183, 439] on button at bounding box center [1195, 435] width 39 height 39
type input "9"
click at [1301, 431] on div "Proyectos Ciencias Naturales Quinto Primaria "A" Herramientas Detalle de asiste…" at bounding box center [748, 94] width 1346 height 1608
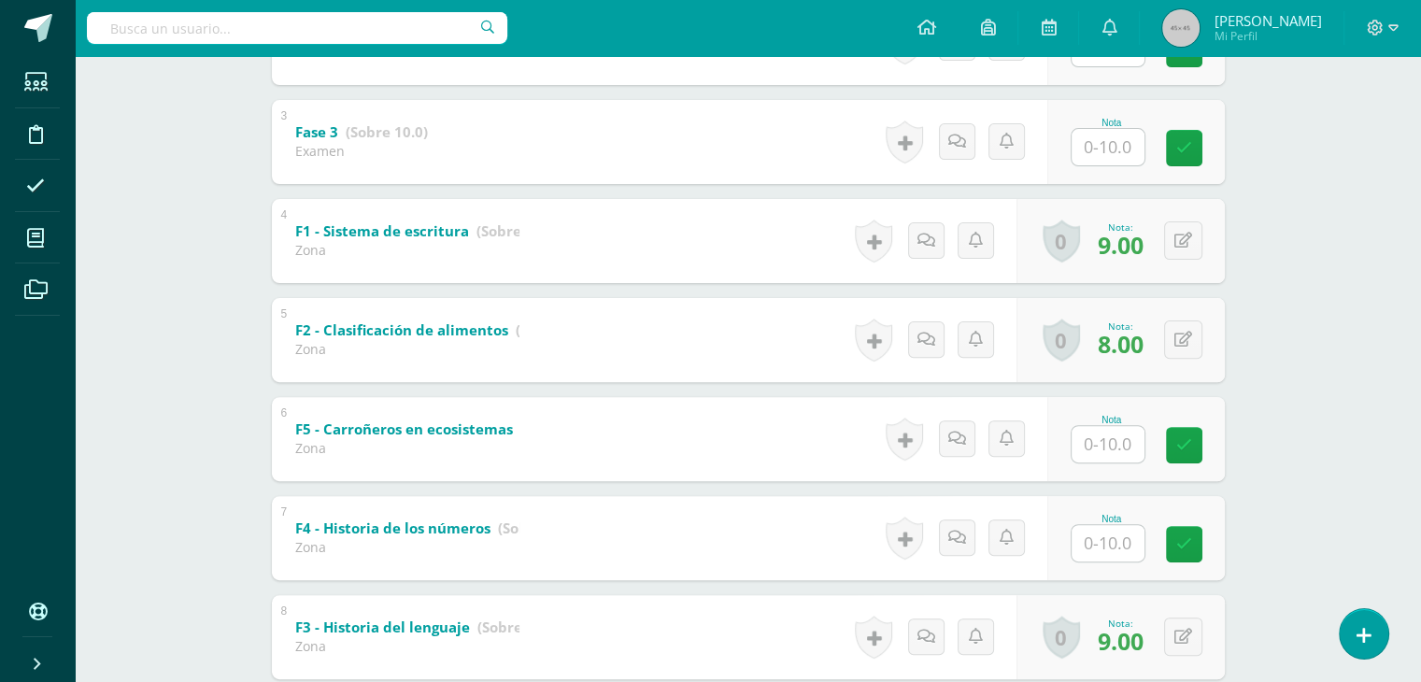
scroll to position [564, 0]
click at [1190, 350] on button at bounding box center [1195, 339] width 39 height 39
type input "10"
click at [1154, 346] on link at bounding box center [1145, 345] width 37 height 37
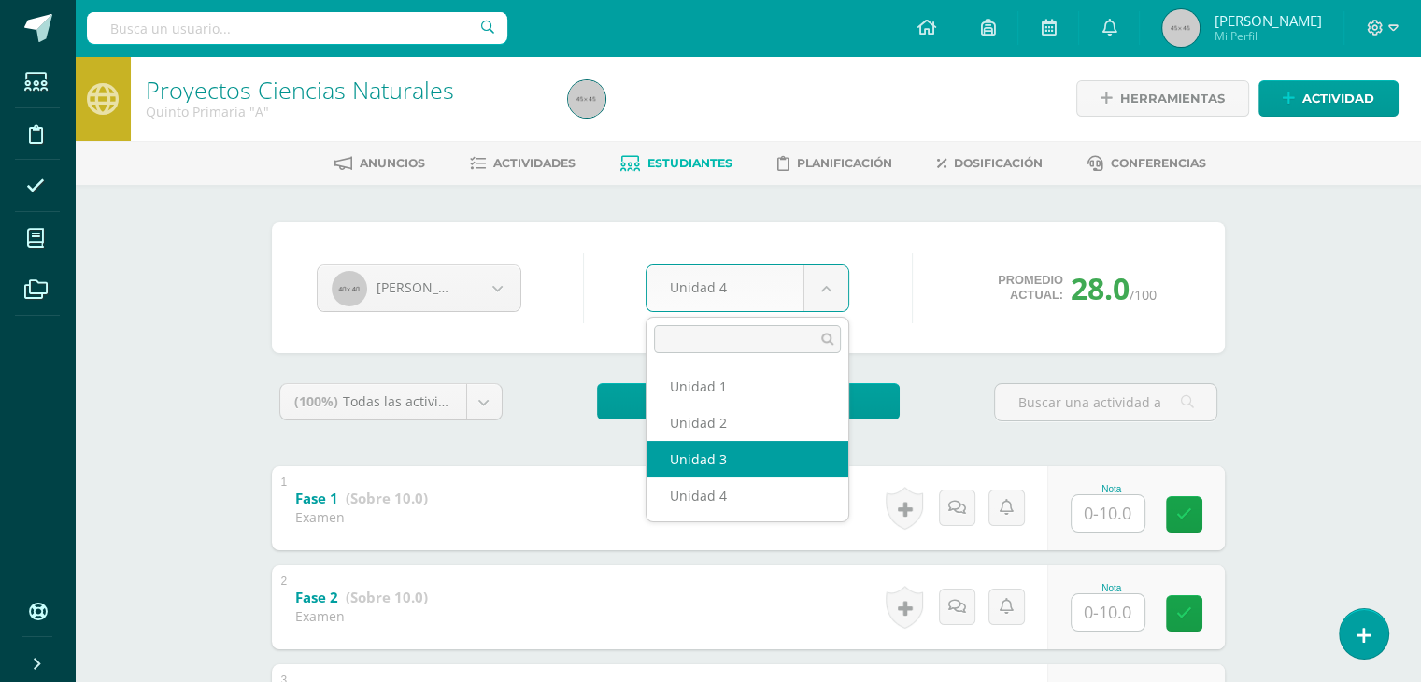
select select "Unidad 3"
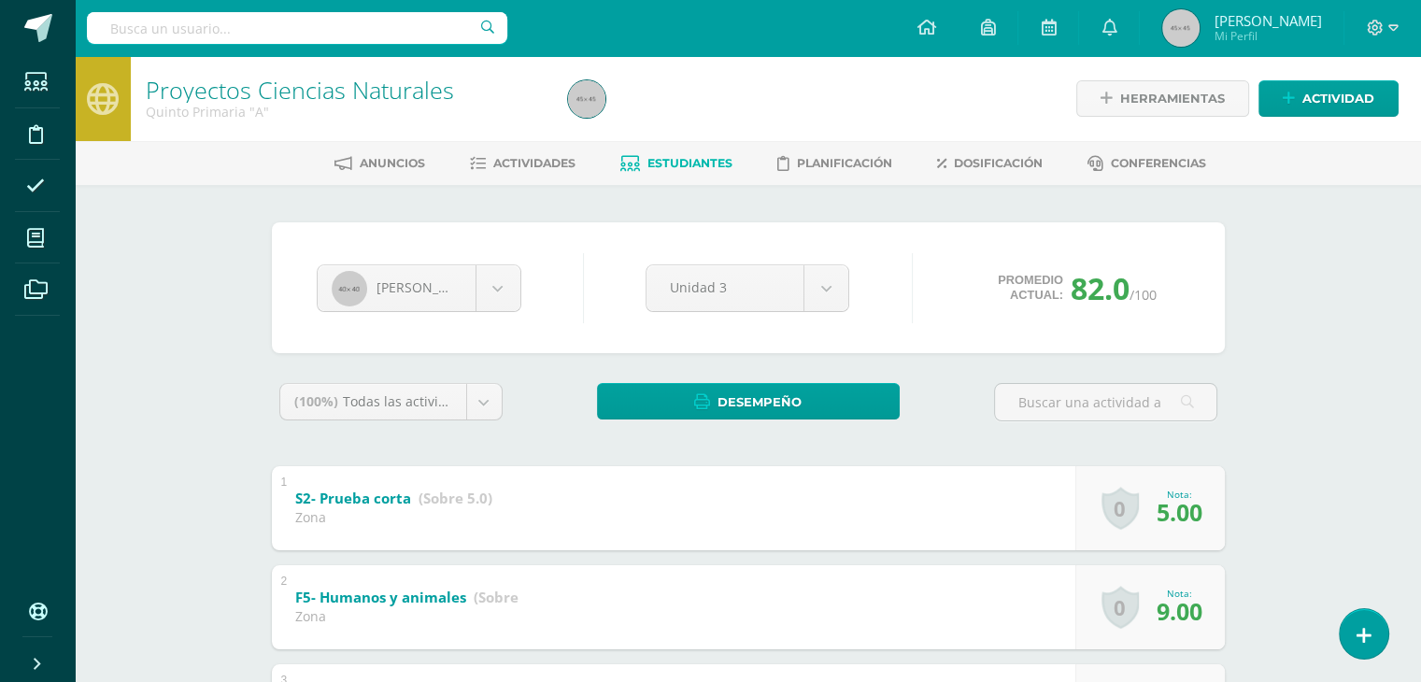
click at [1367, 610] on link at bounding box center [1363, 633] width 53 height 54
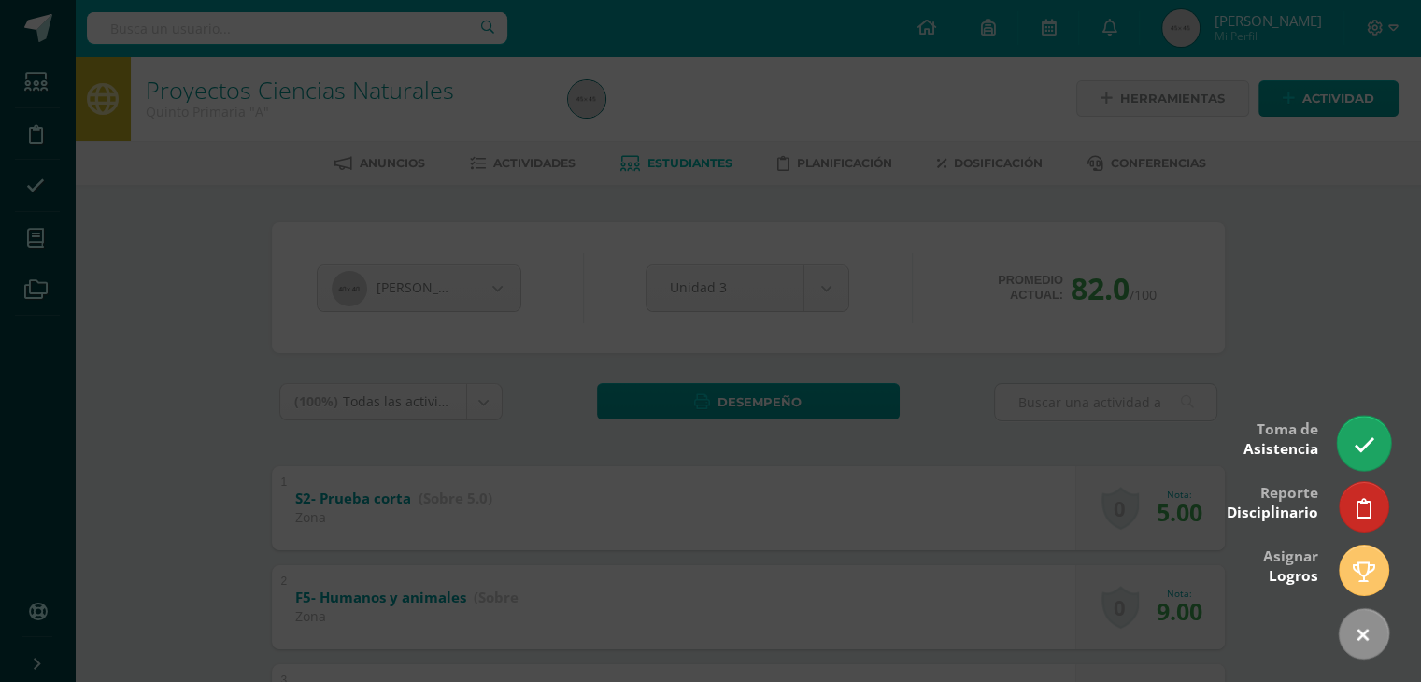
click at [1367, 464] on link at bounding box center [1363, 443] width 53 height 54
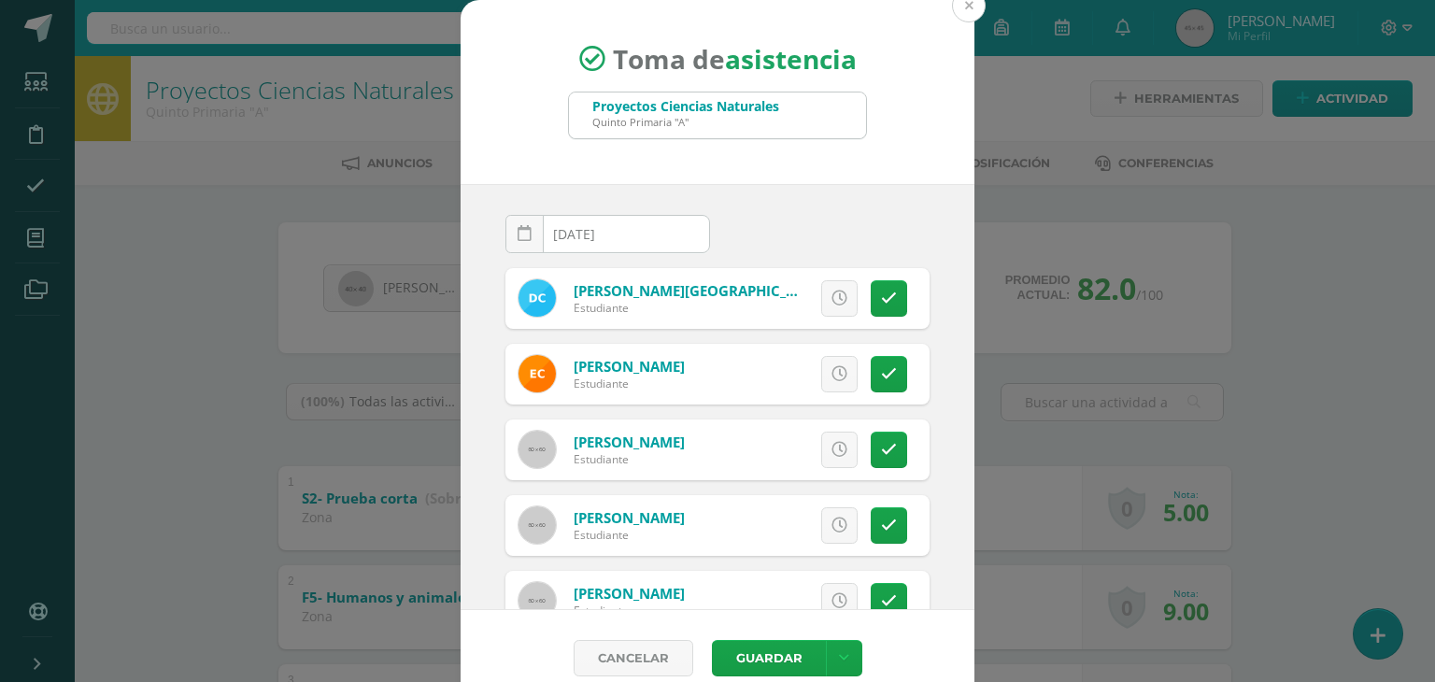
click at [965, 12] on button at bounding box center [969, 6] width 34 height 34
